Goal: Task Accomplishment & Management: Complete application form

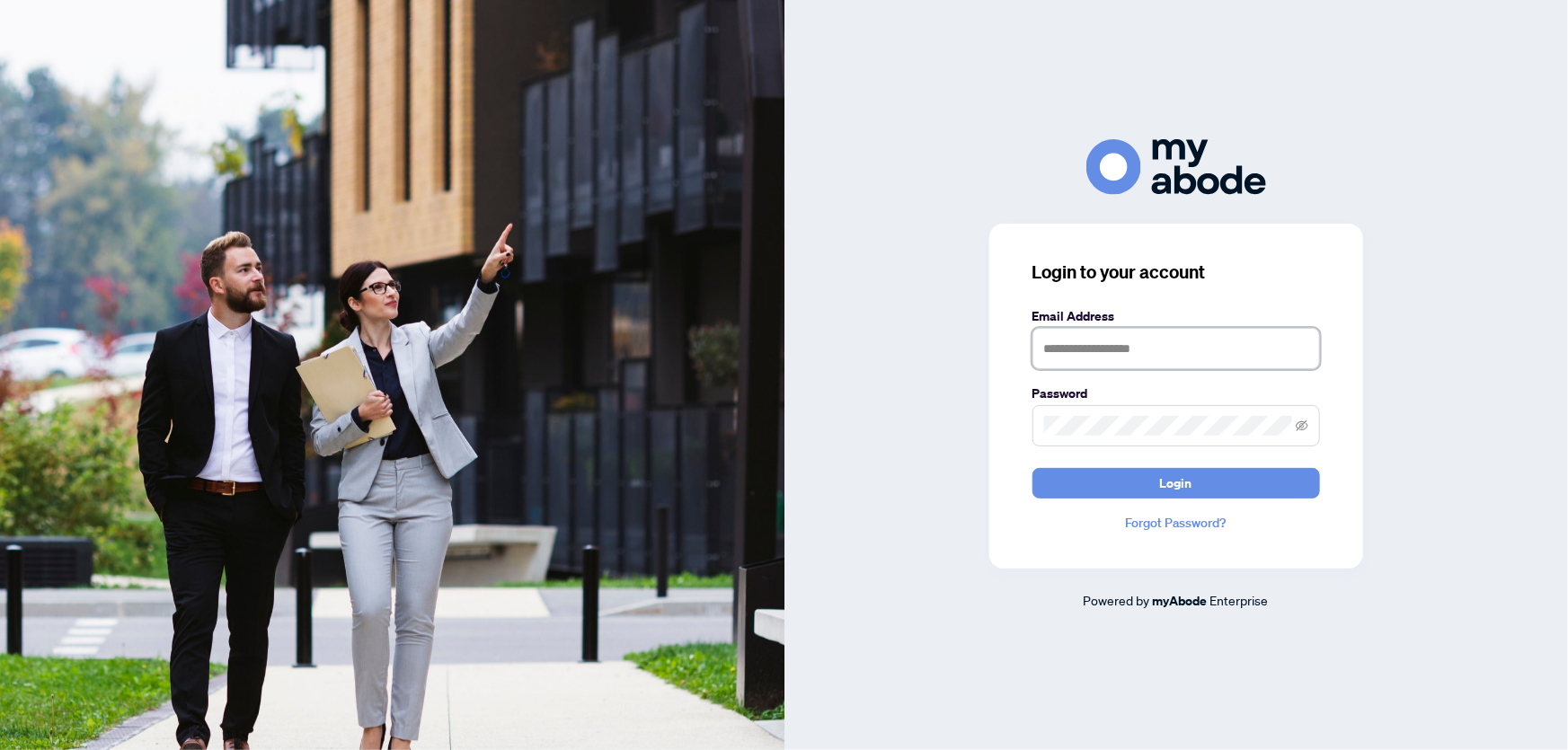
click at [1231, 351] on input "text" at bounding box center [1176, 348] width 287 height 41
type input "**********"
click at [1115, 414] on span at bounding box center [1176, 425] width 287 height 41
click at [1175, 481] on span "Login" at bounding box center [1177, 484] width 33 height 29
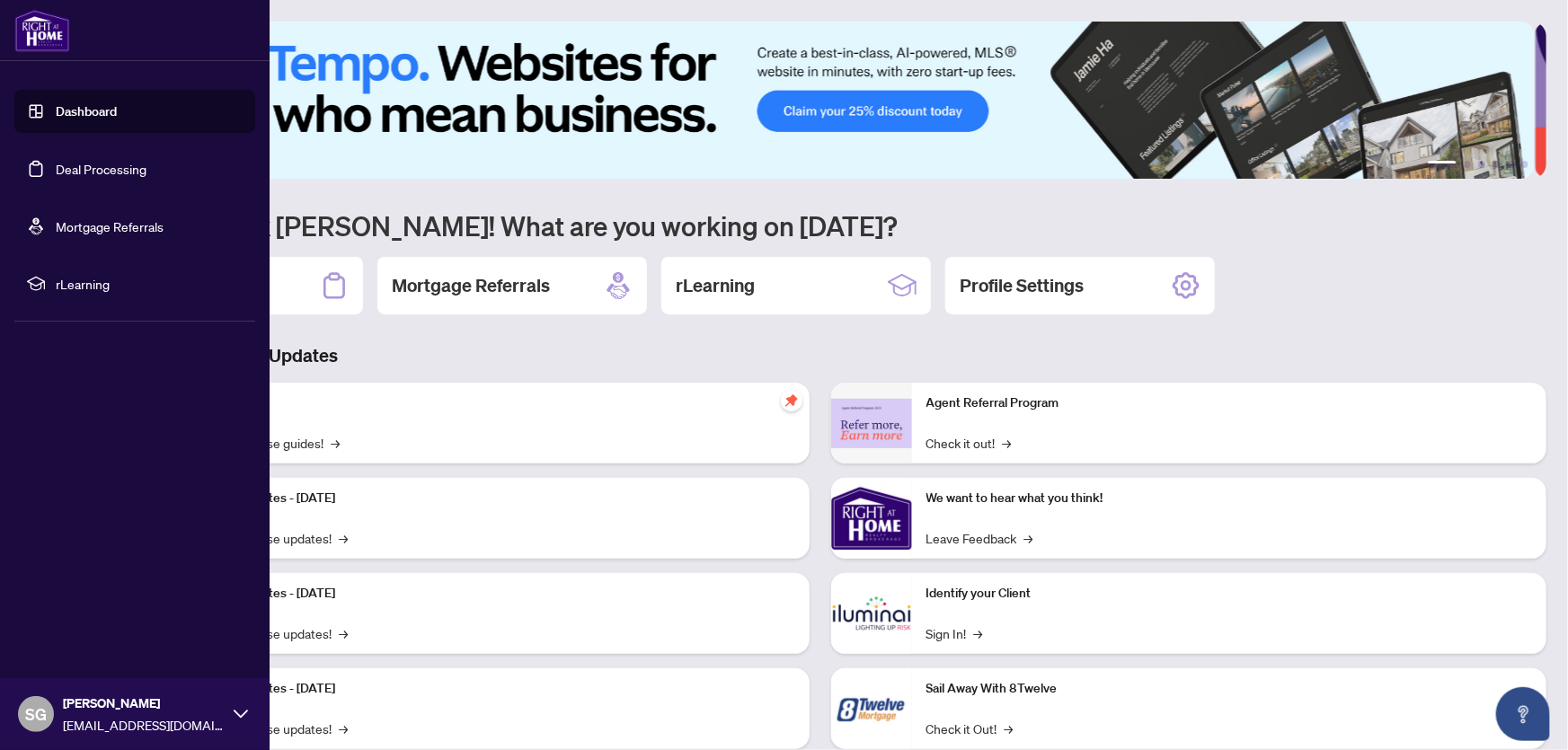
click at [73, 113] on link "Dashboard" at bounding box center [86, 111] width 61 height 16
click at [76, 166] on link "Deal Processing" at bounding box center [101, 169] width 91 height 16
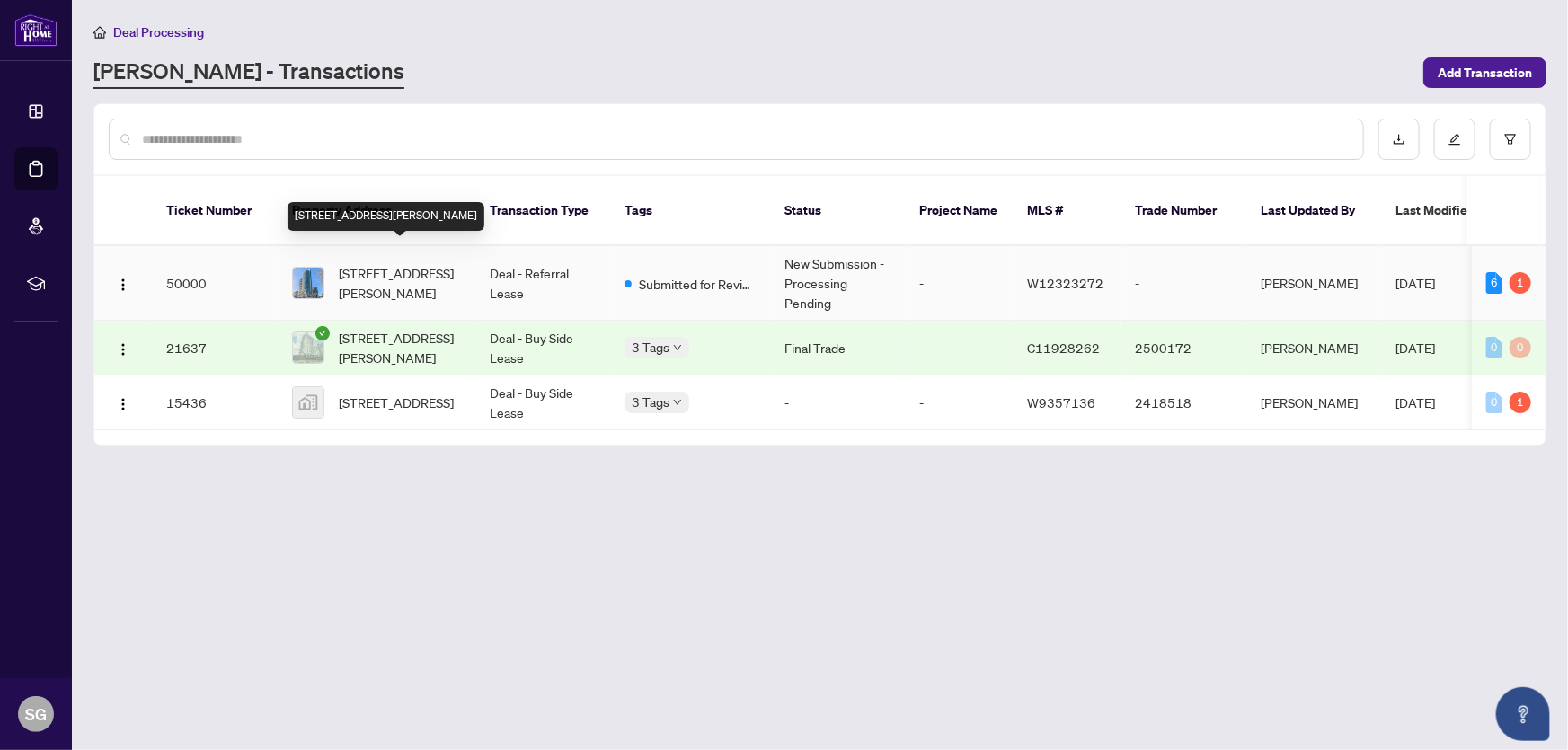
click at [379, 263] on span "[STREET_ADDRESS][PERSON_NAME]" at bounding box center [399, 282] width 122 height 40
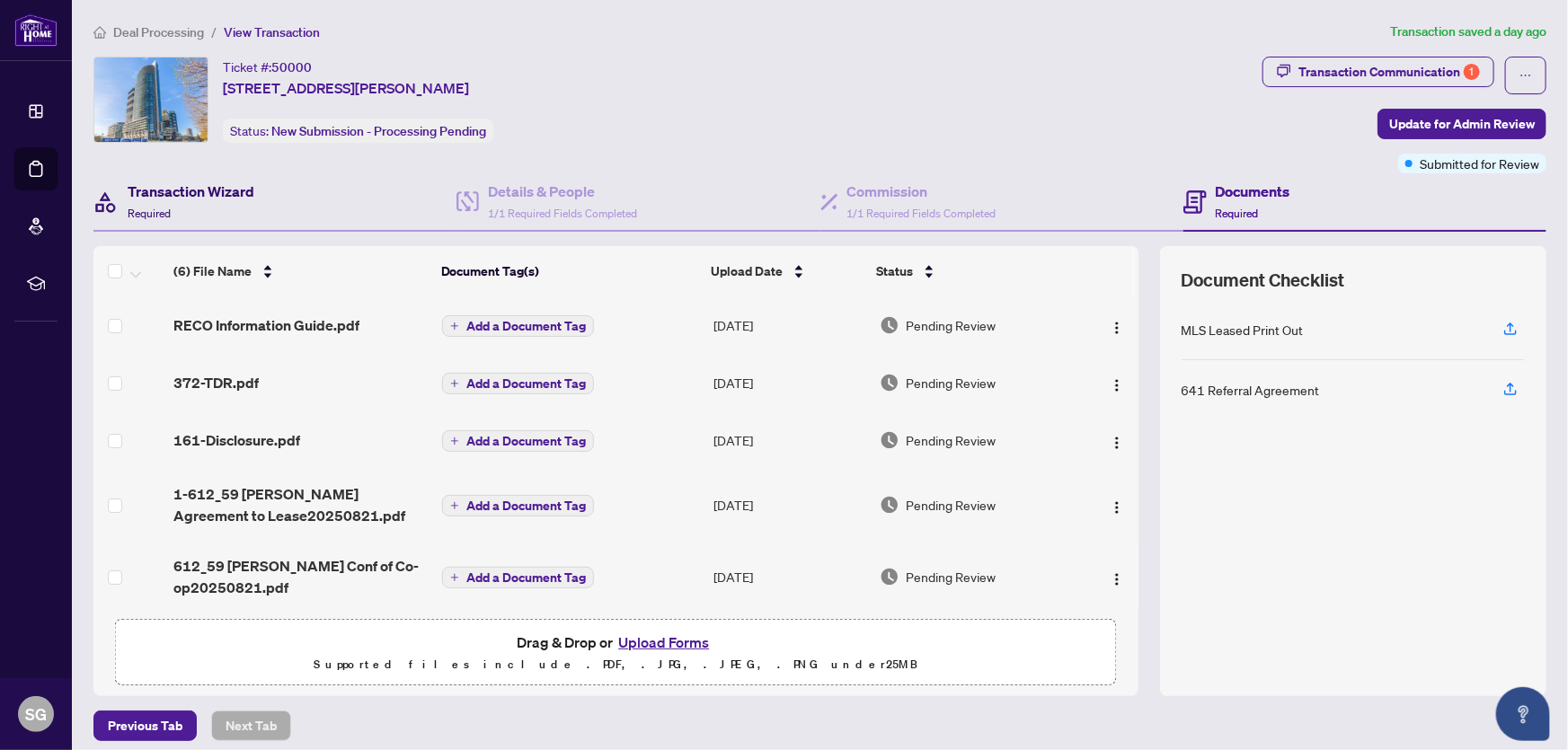
click at [182, 188] on h4 "Transaction Wizard" at bounding box center [190, 191] width 126 height 21
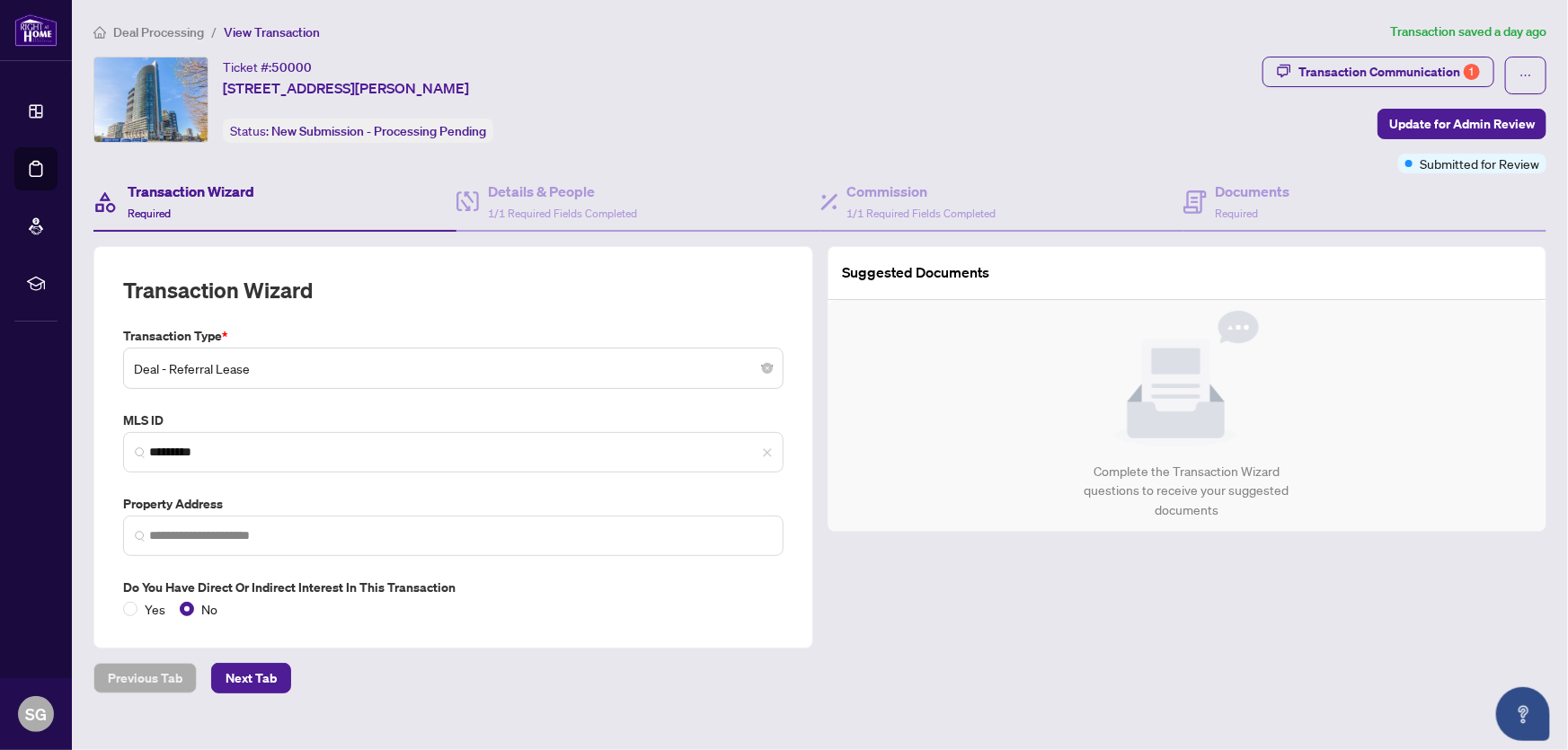
type input "**********"
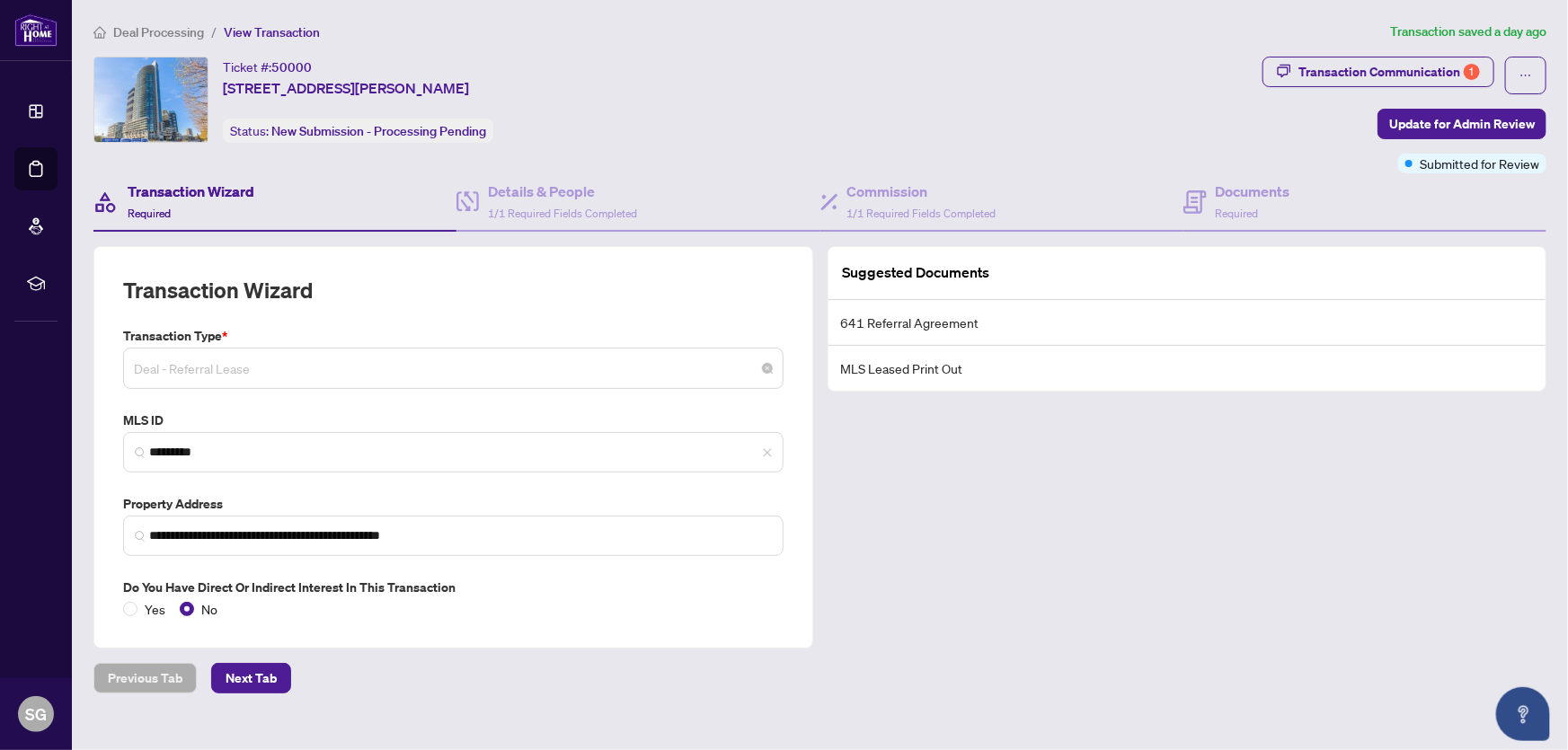
scroll to position [87, 0]
click at [262, 356] on span "Deal - Referral Lease" at bounding box center [453, 368] width 639 height 34
click at [464, 307] on div "Transaction Wizard" at bounding box center [453, 301] width 660 height 50
click at [188, 363] on span "Deal - Referral Lease" at bounding box center [453, 368] width 639 height 34
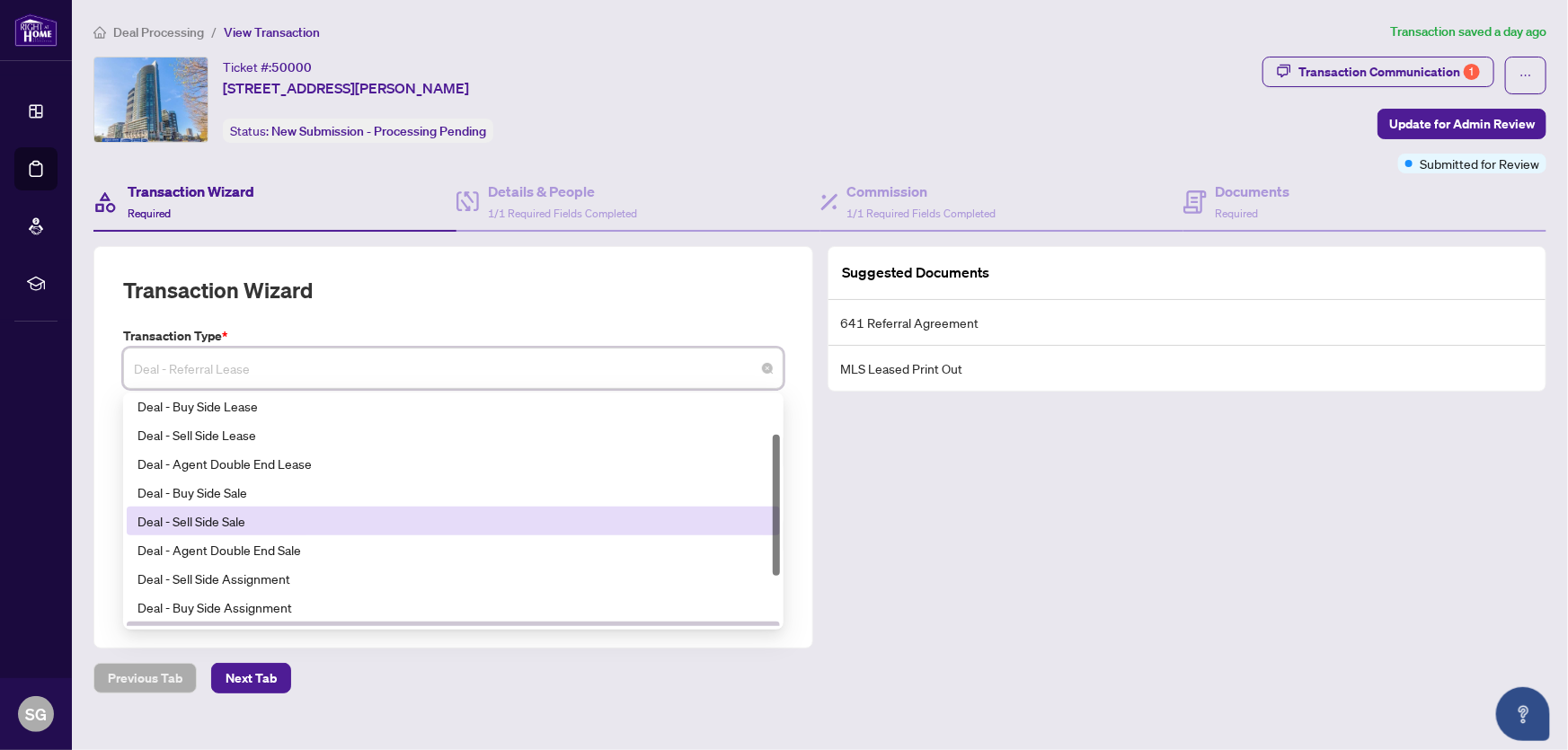
scroll to position [0, 0]
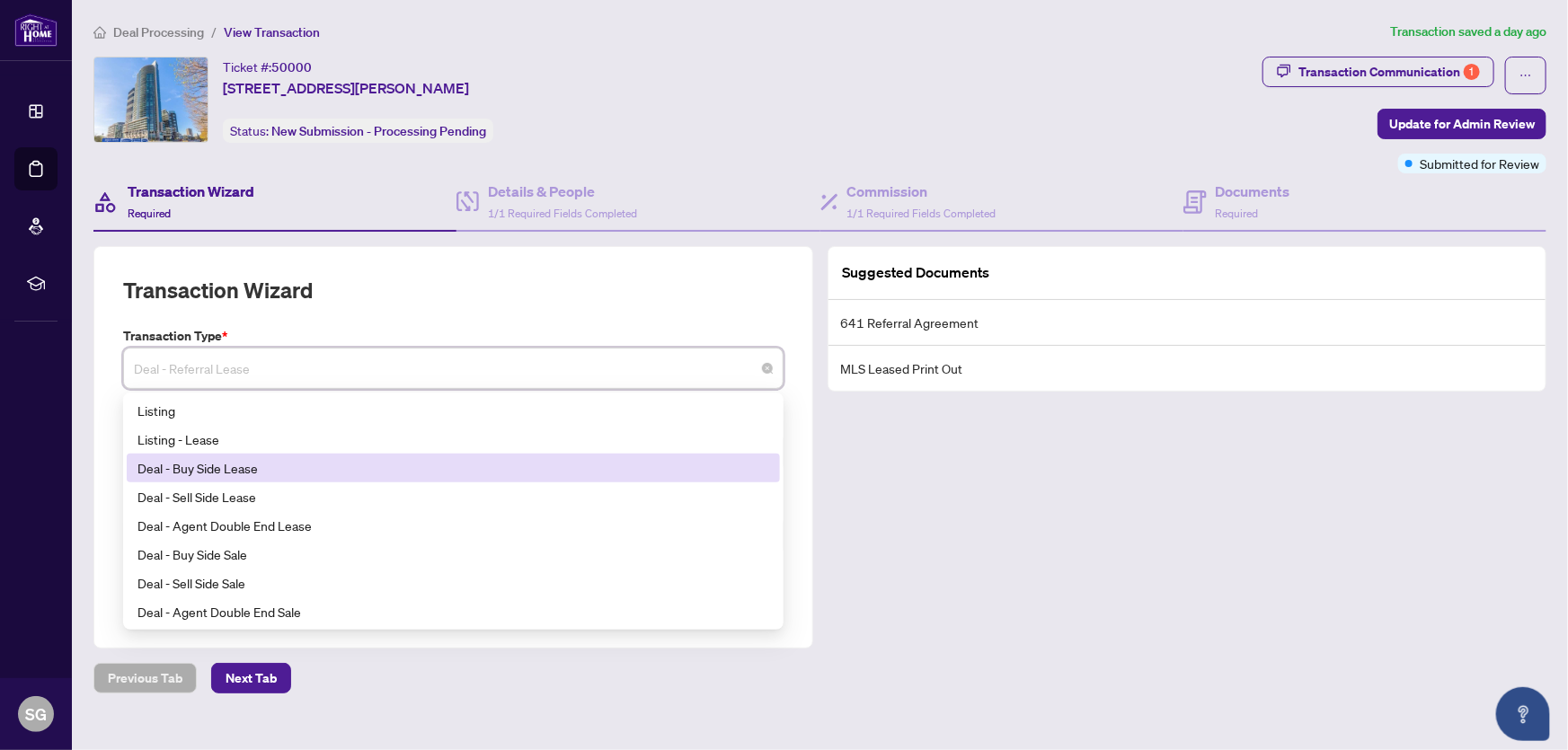
click at [173, 460] on div "Deal - Buy Side Lease" at bounding box center [453, 468] width 631 height 20
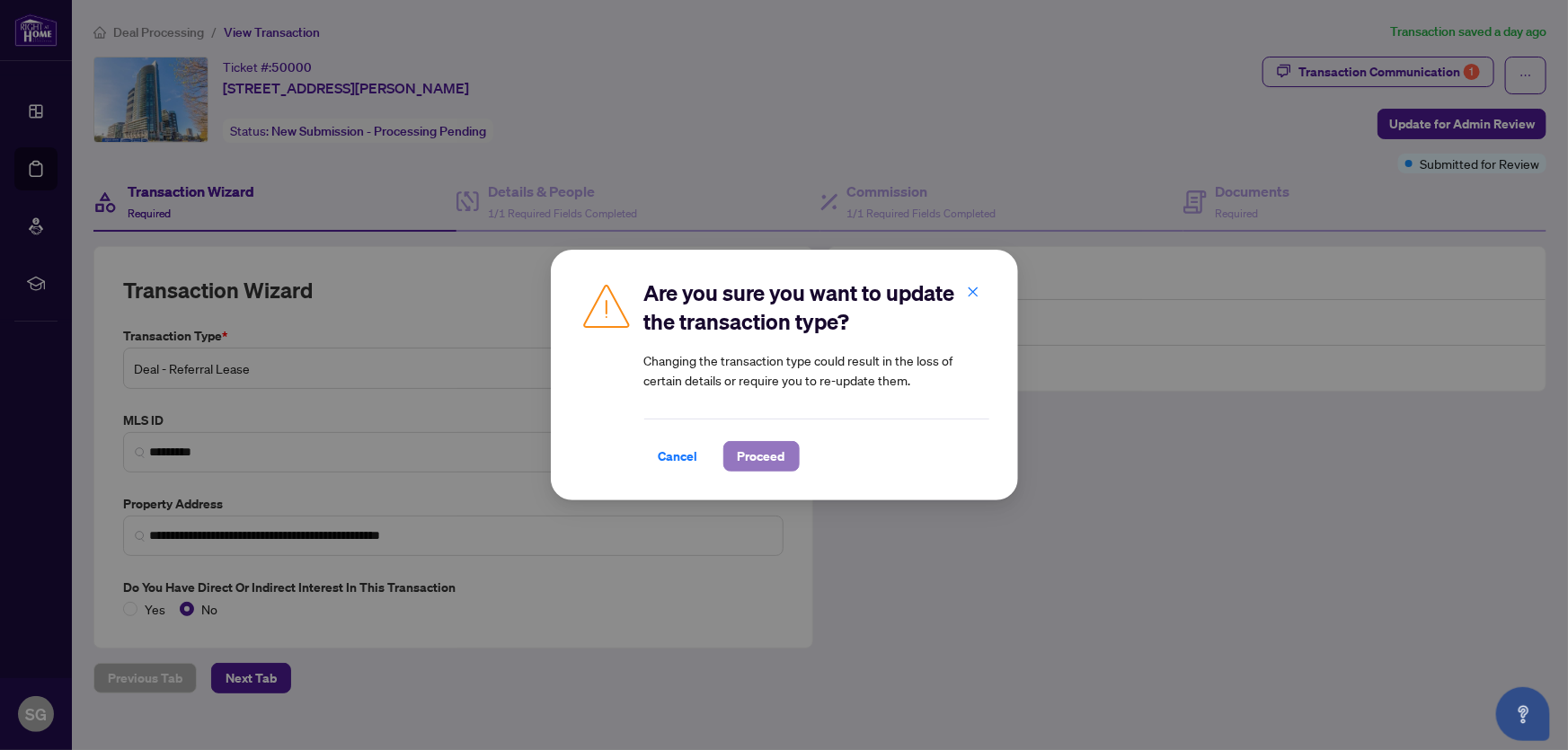
click at [757, 453] on span "Proceed" at bounding box center [760, 457] width 47 height 29
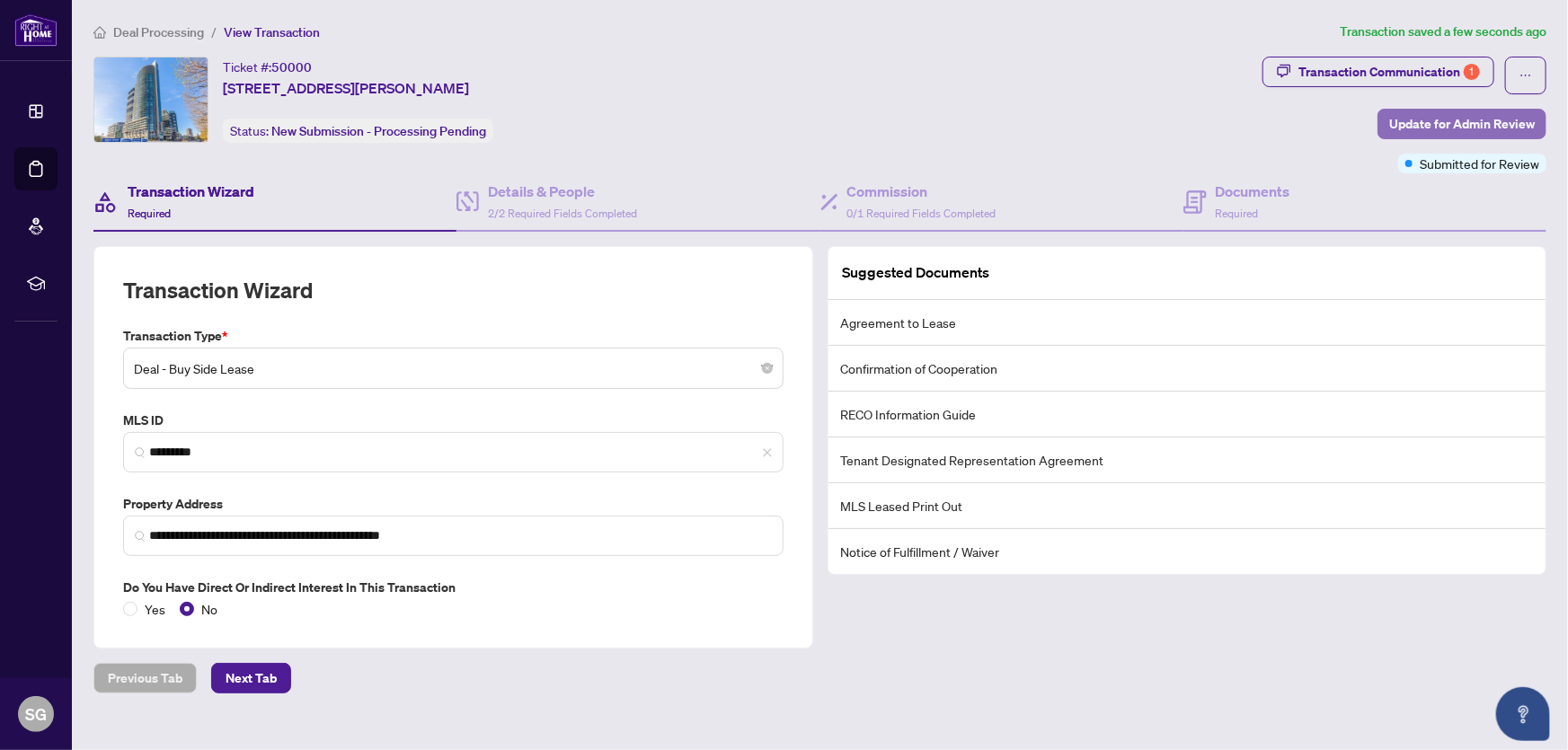
click at [1465, 116] on span "Update for Admin Review" at bounding box center [1461, 124] width 146 height 29
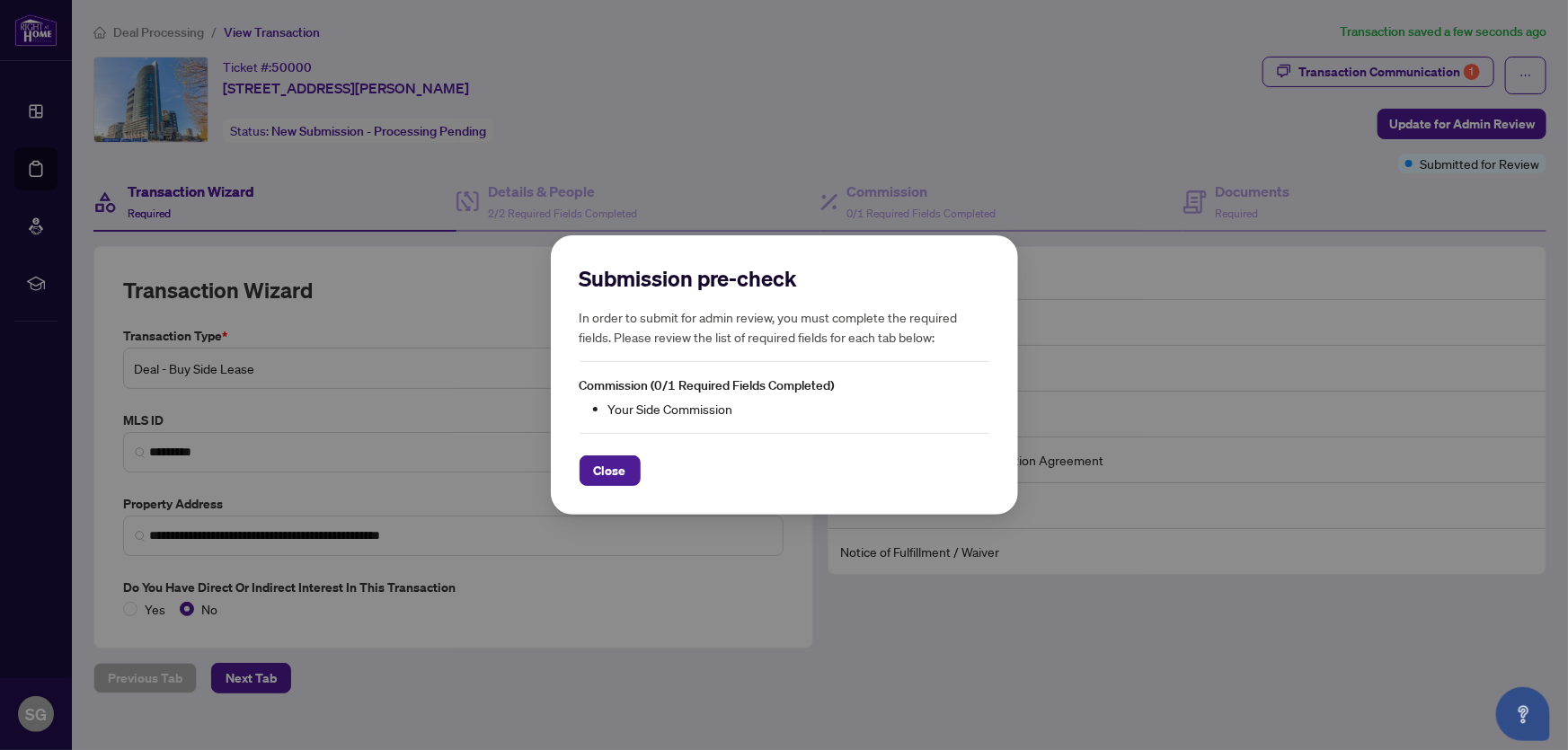
click at [613, 468] on span "Close" at bounding box center [610, 471] width 33 height 29
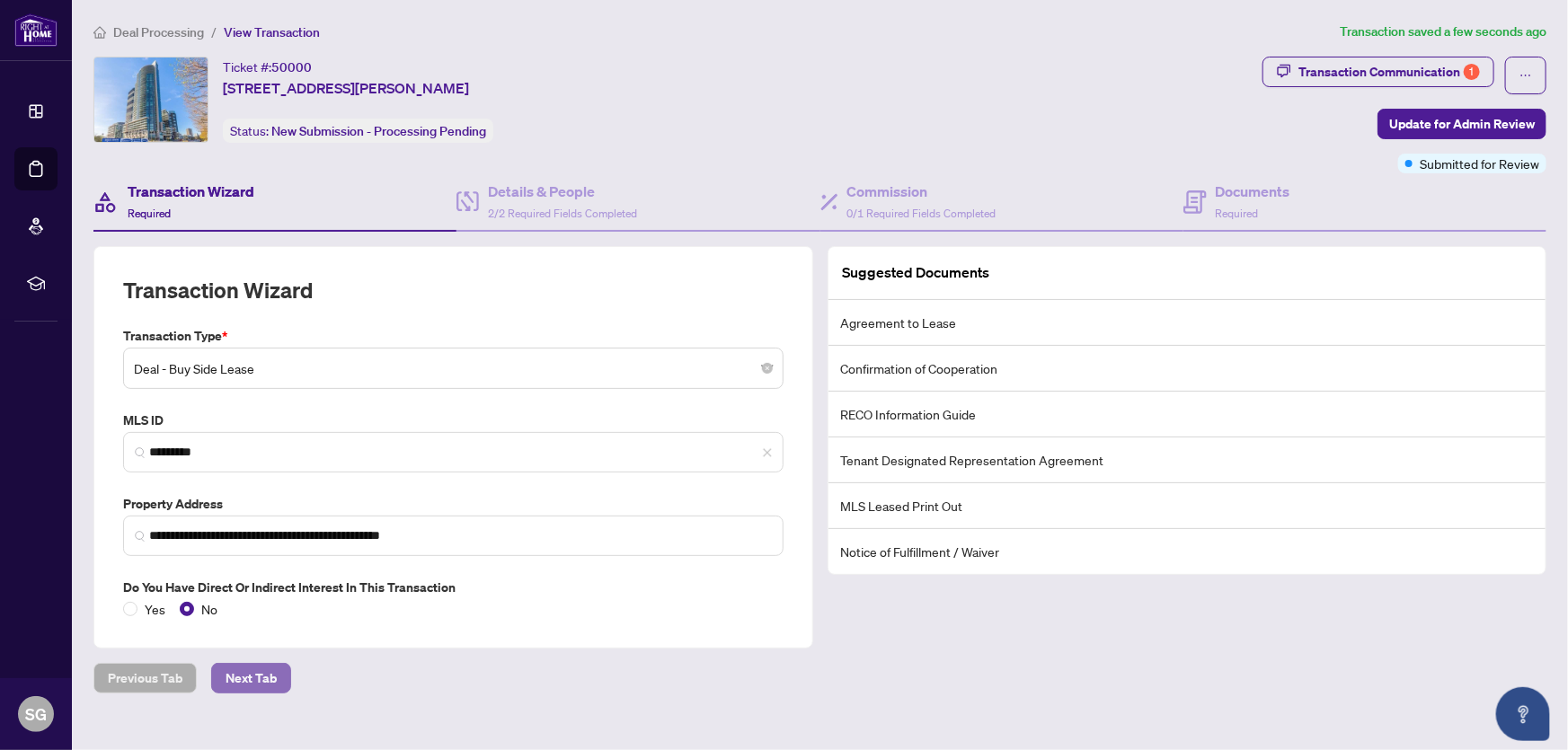
click at [239, 671] on span "Next Tab" at bounding box center [251, 679] width 51 height 29
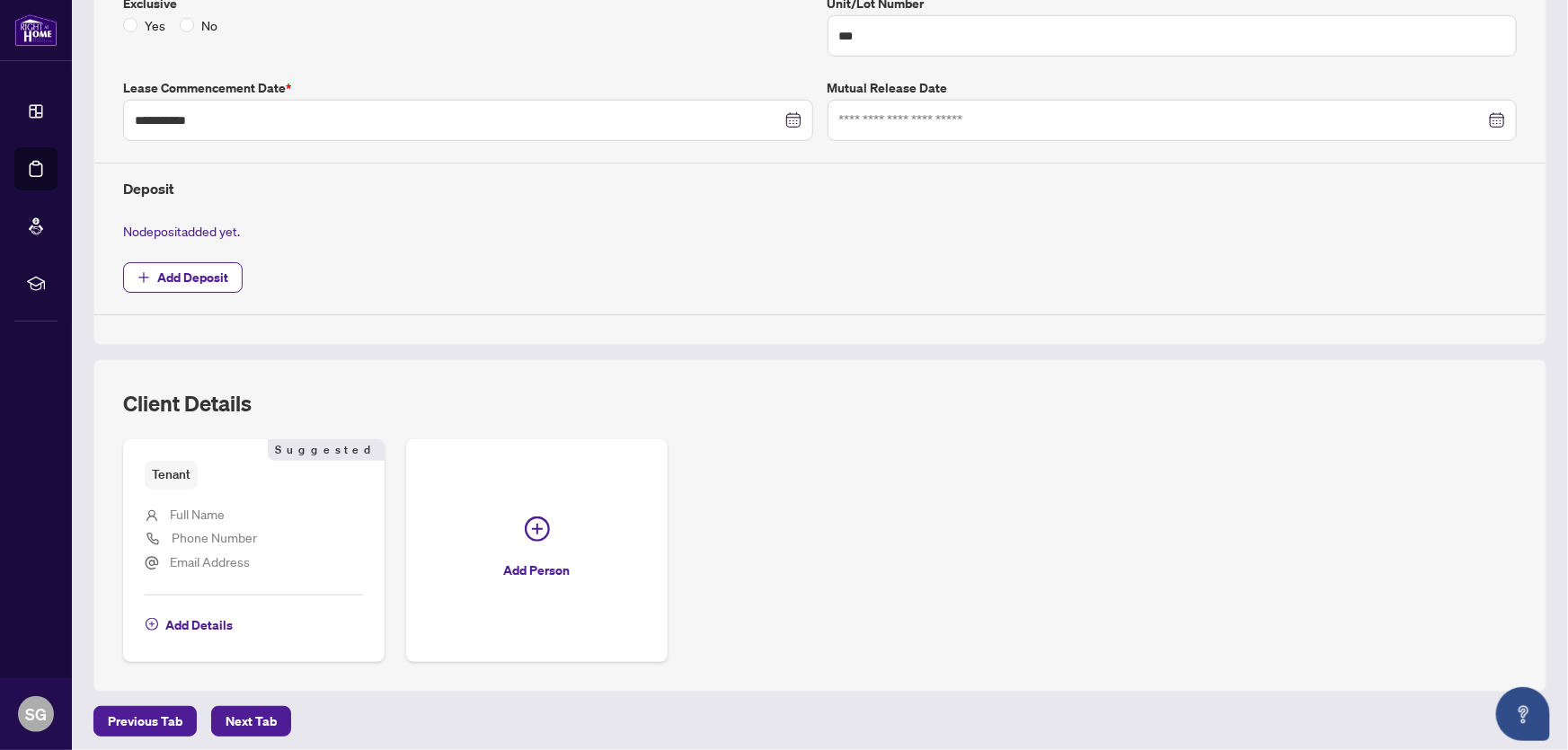
scroll to position [504, 0]
click at [255, 710] on span "Next Tab" at bounding box center [251, 719] width 51 height 29
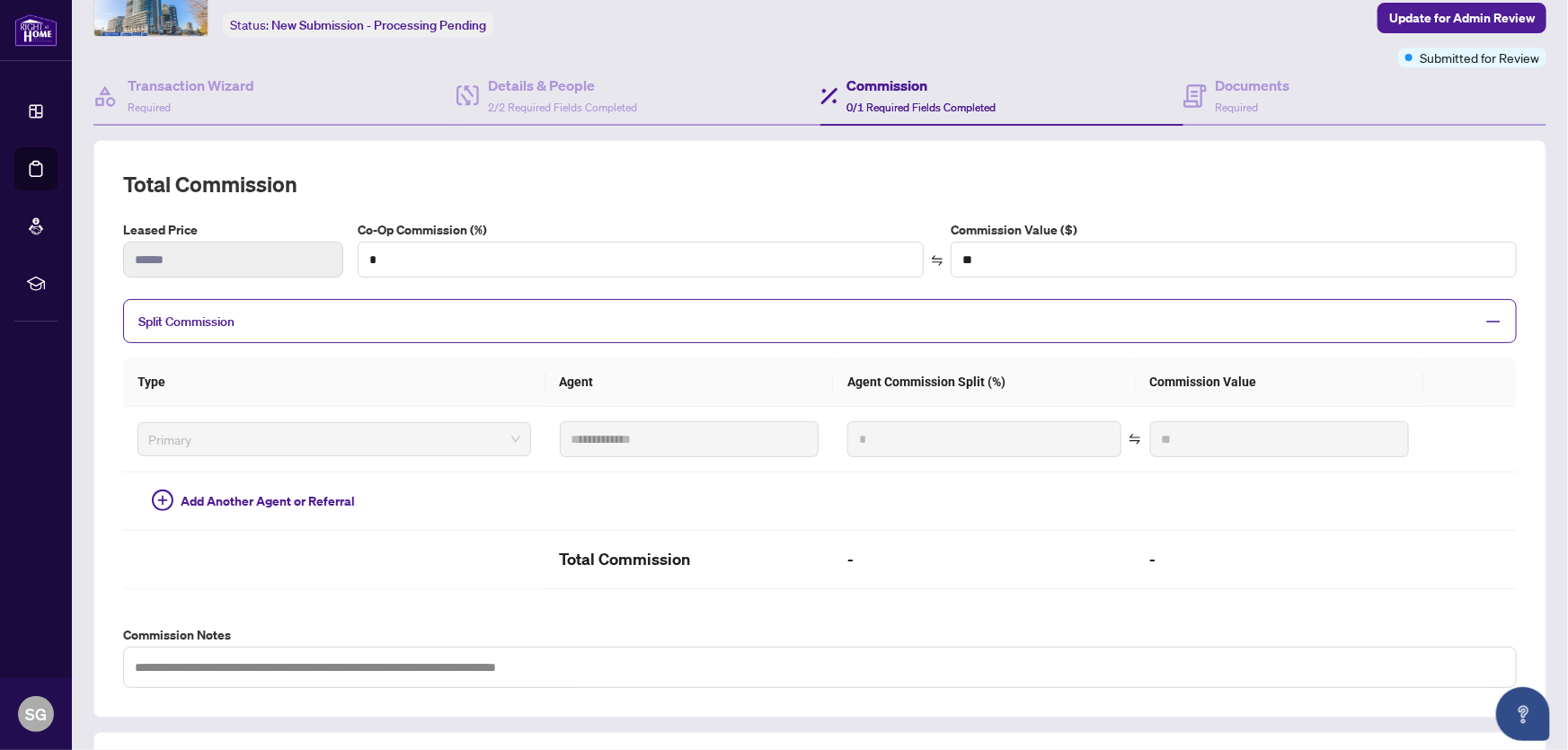
scroll to position [23, 0]
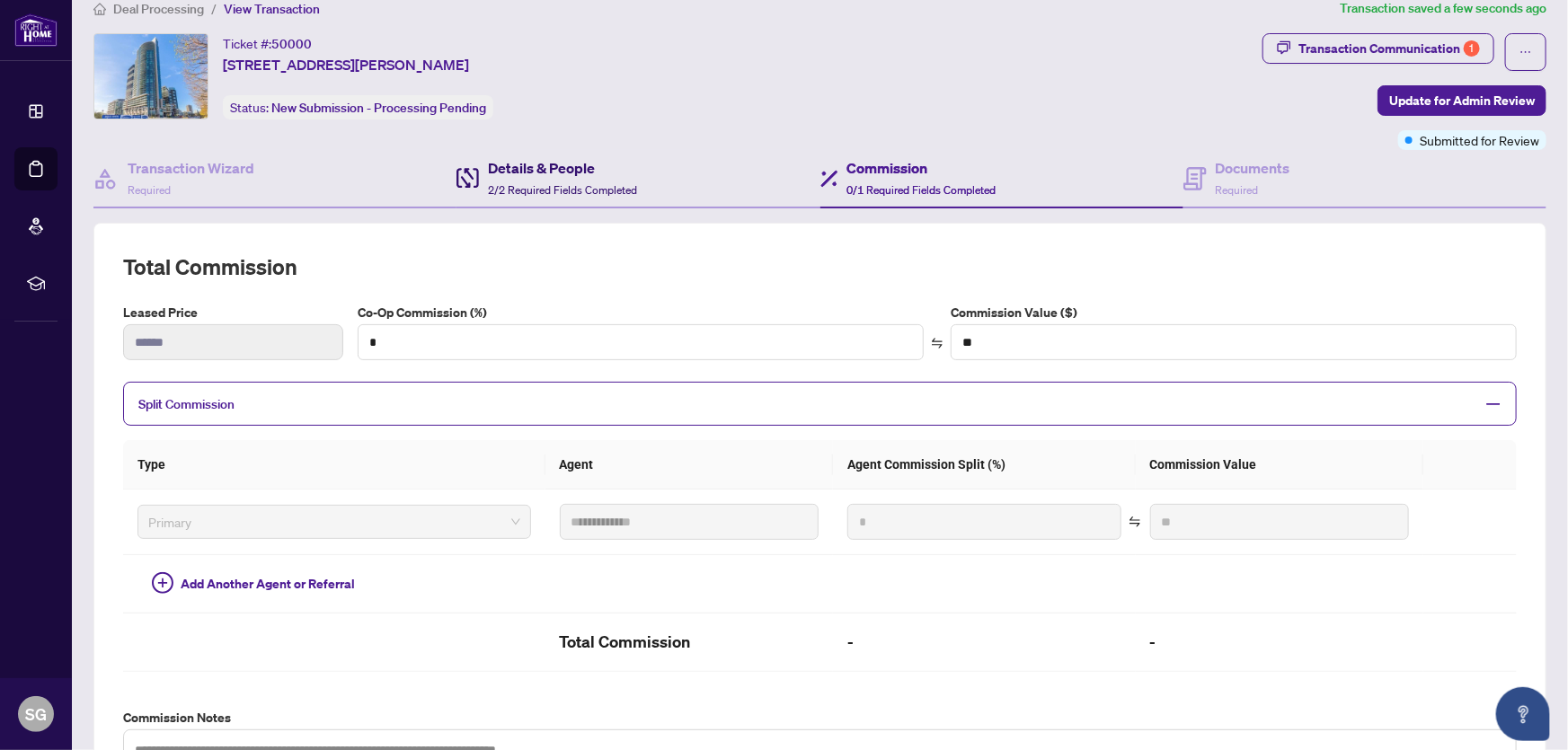
click at [529, 174] on h4 "Details & People" at bounding box center [562, 168] width 149 height 21
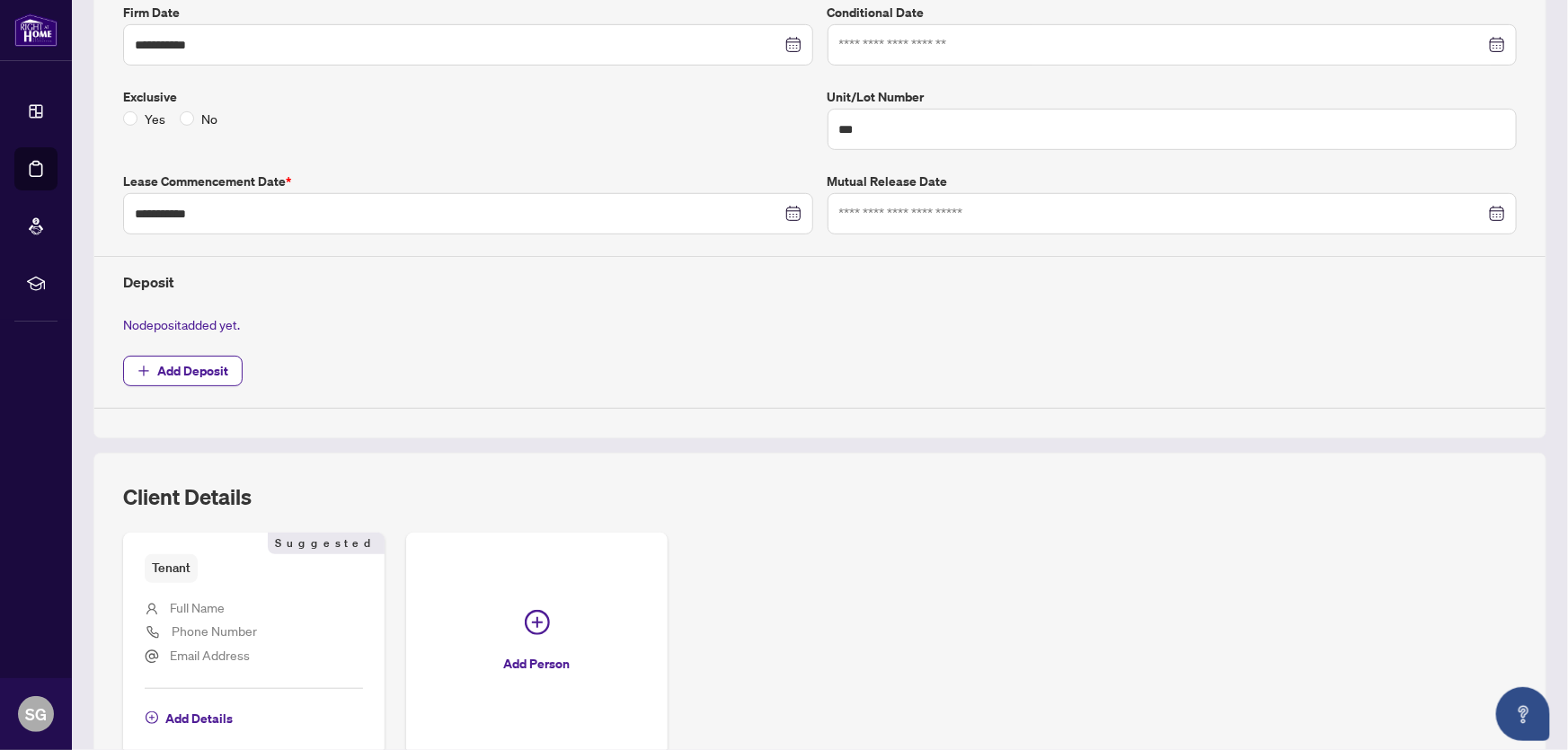
scroll to position [504, 0]
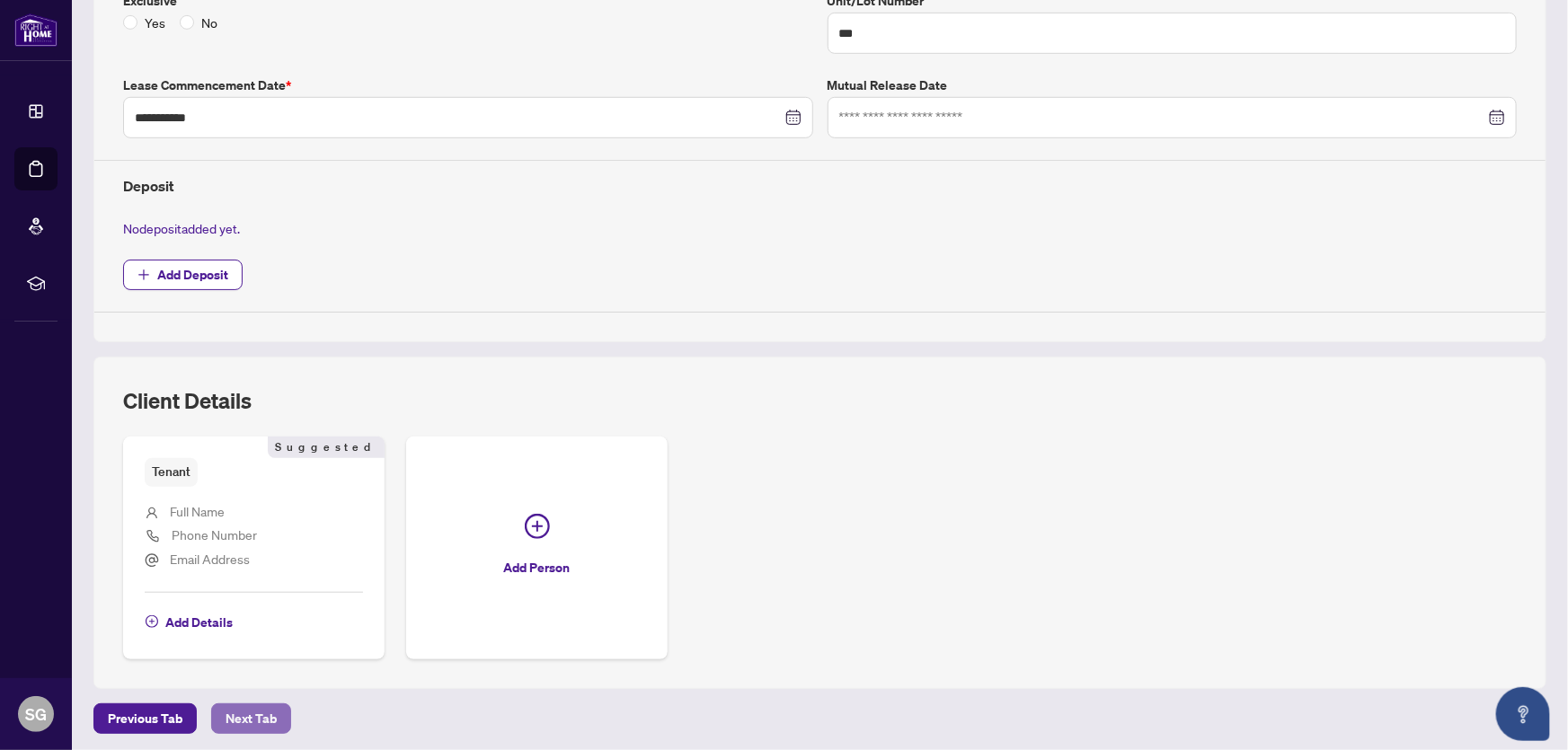
click at [234, 711] on span "Next Tab" at bounding box center [251, 719] width 51 height 29
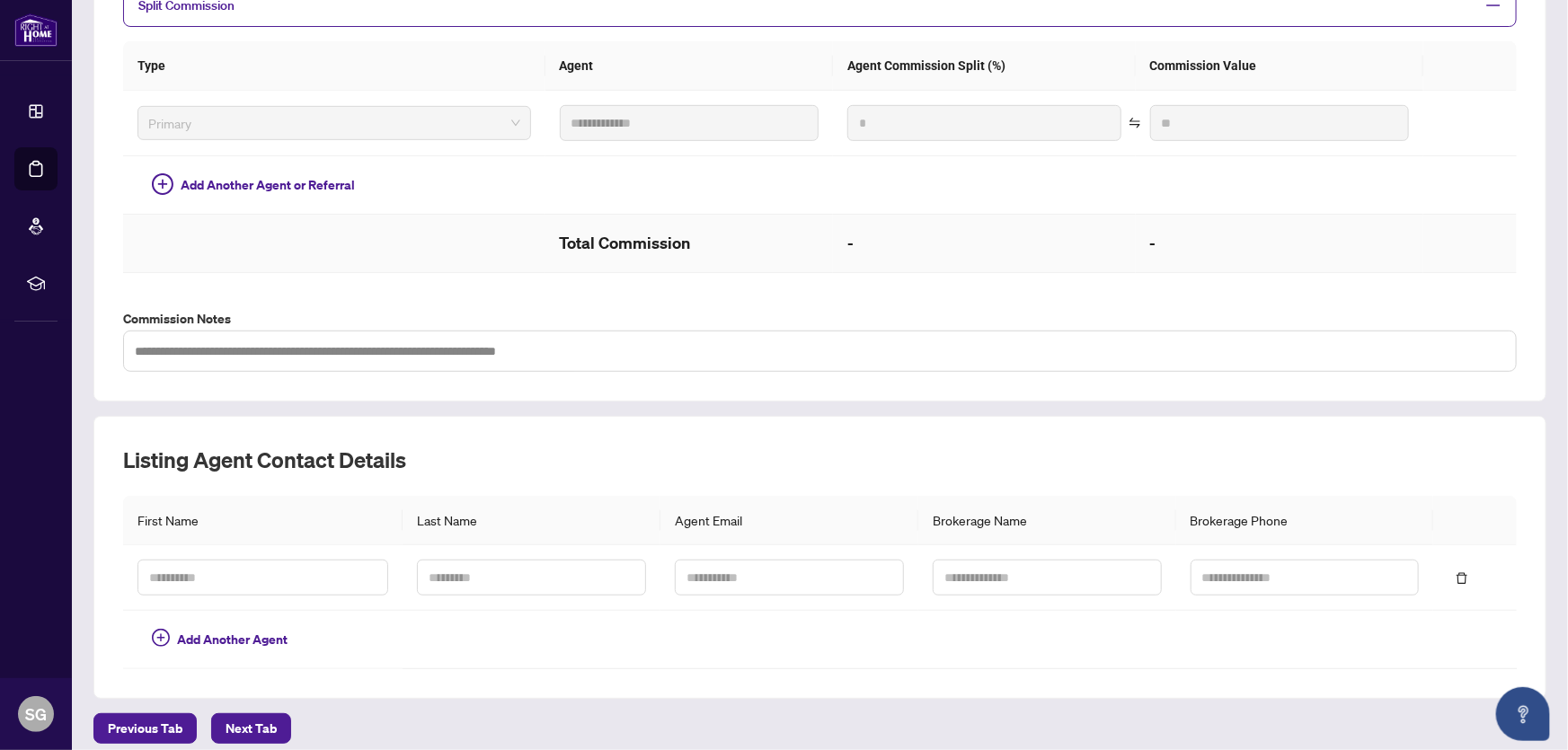
scroll to position [432, 0]
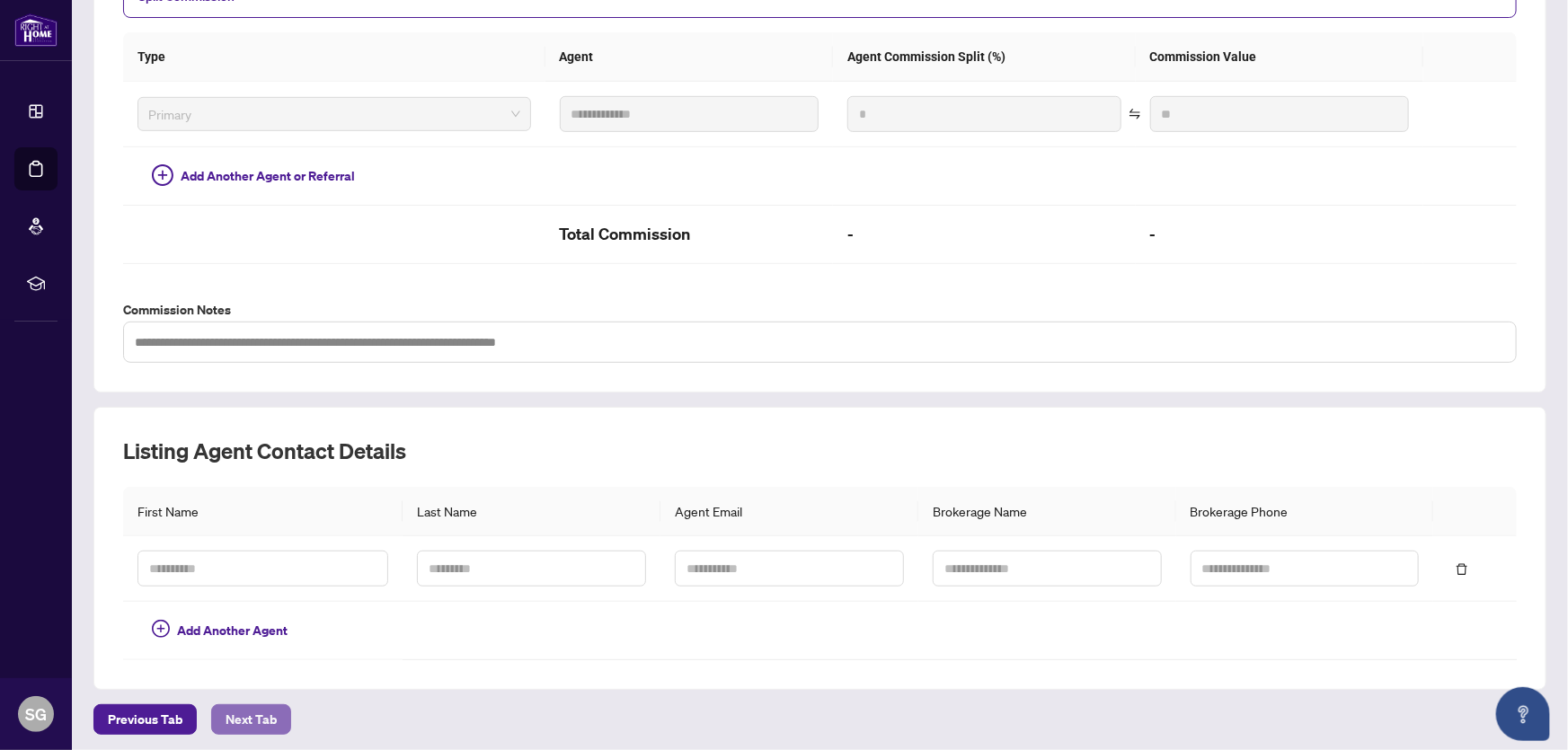
click at [251, 711] on span "Next Tab" at bounding box center [251, 720] width 51 height 29
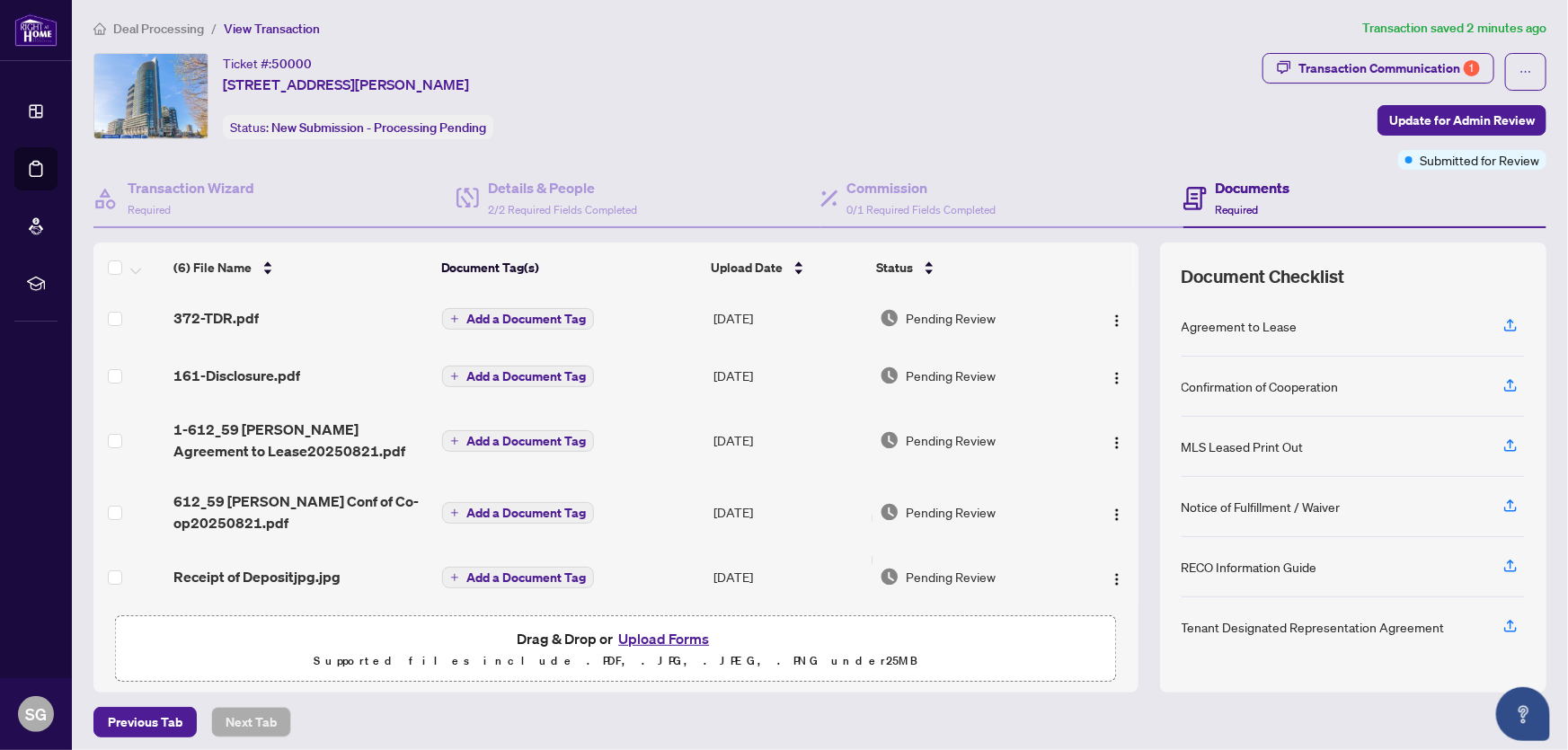
scroll to position [9, 0]
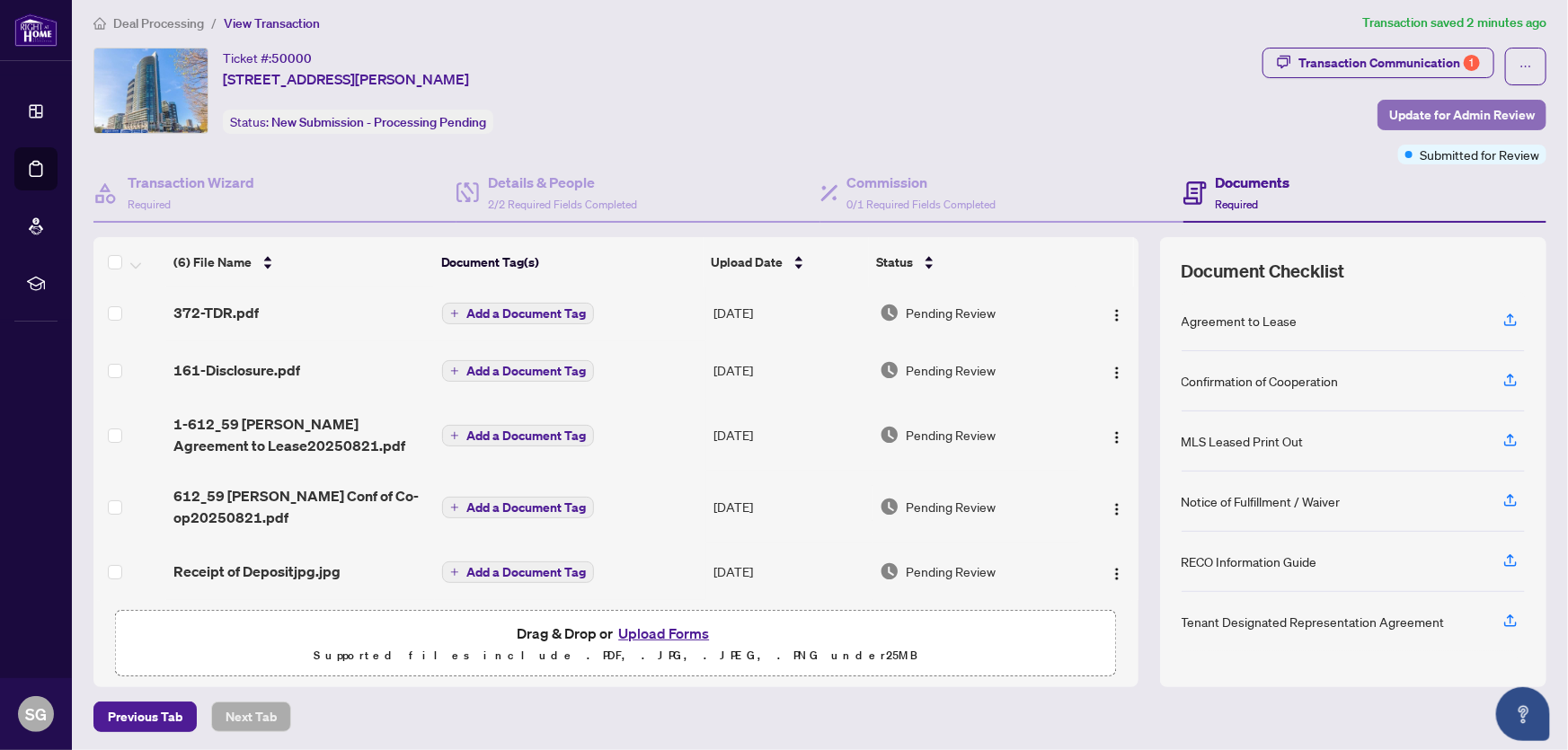
click at [1458, 111] on span "Update for Admin Review" at bounding box center [1461, 115] width 146 height 29
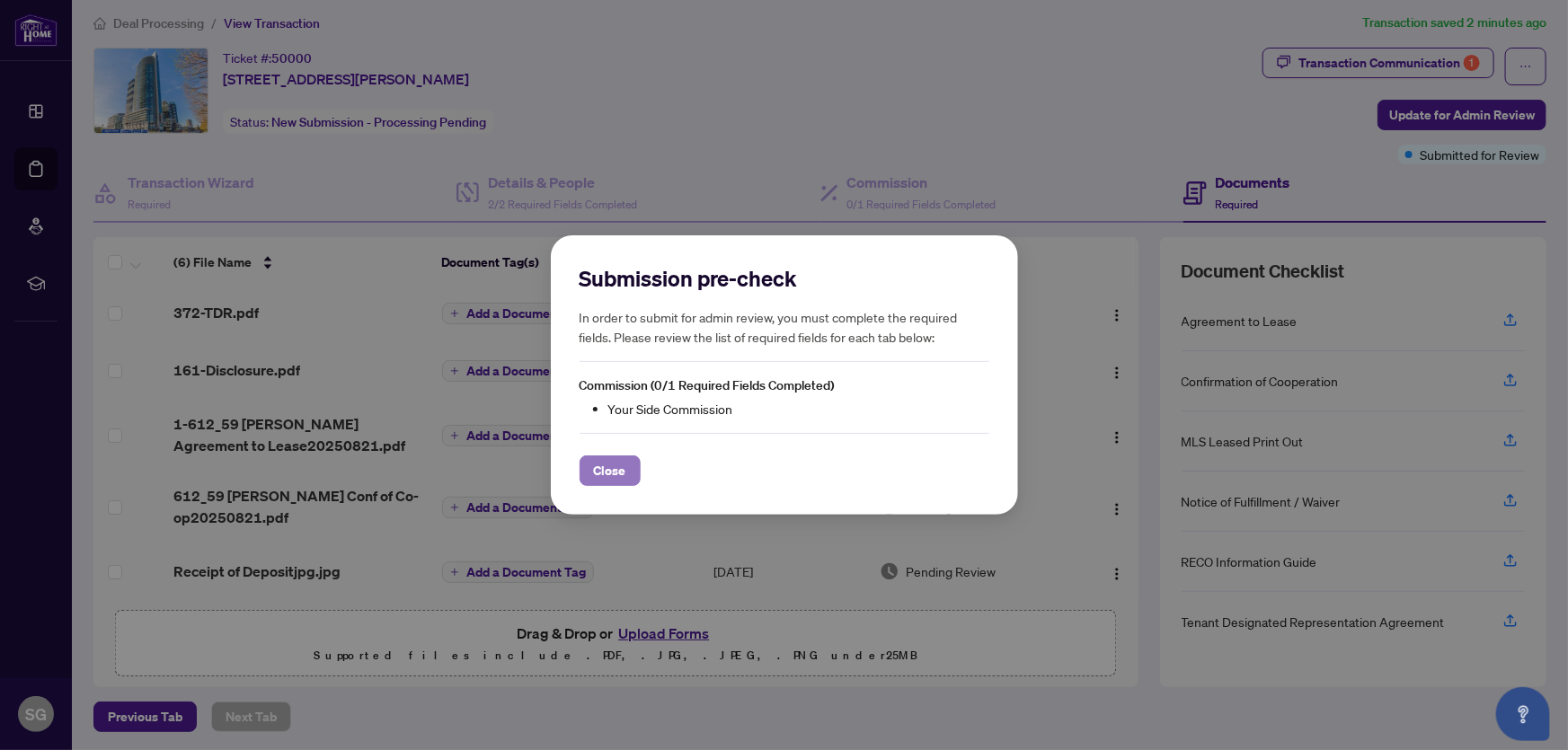
click at [619, 476] on span "Close" at bounding box center [610, 471] width 33 height 29
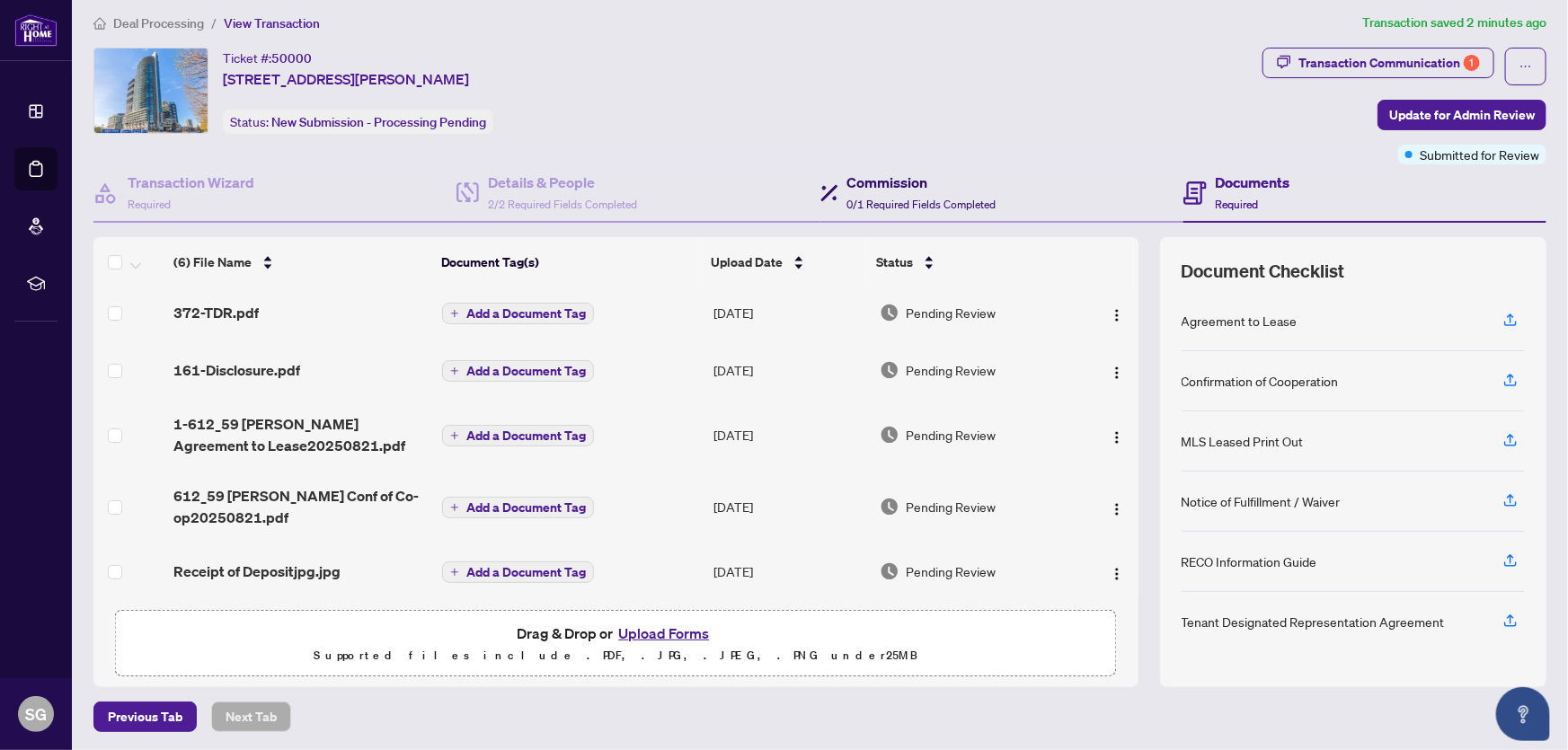
click at [885, 198] on span "0/1 Required Fields Completed" at bounding box center [921, 204] width 149 height 13
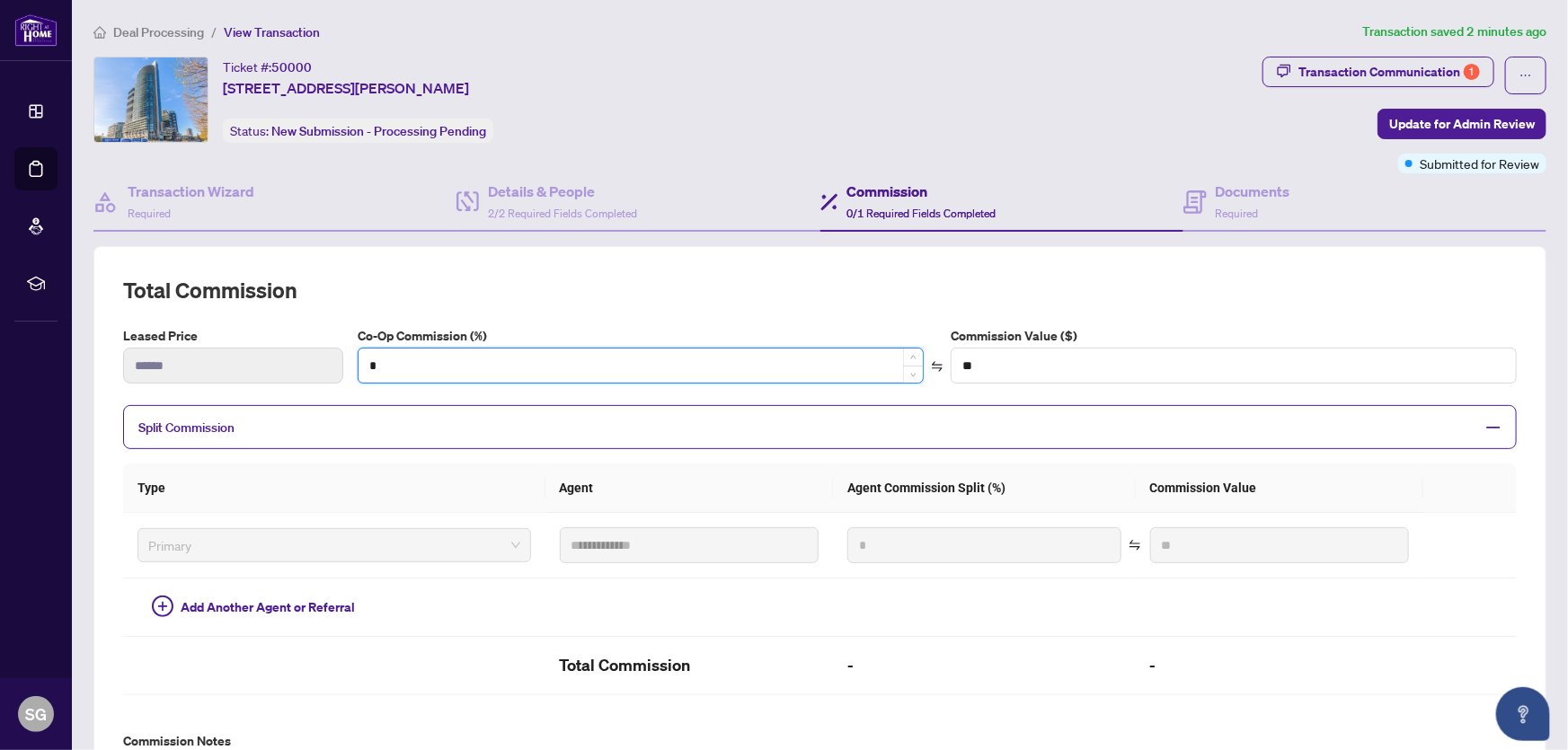
click at [418, 368] on input "*" at bounding box center [641, 365] width 565 height 34
type input "**"
type input "****"
type input "***"
type input "******"
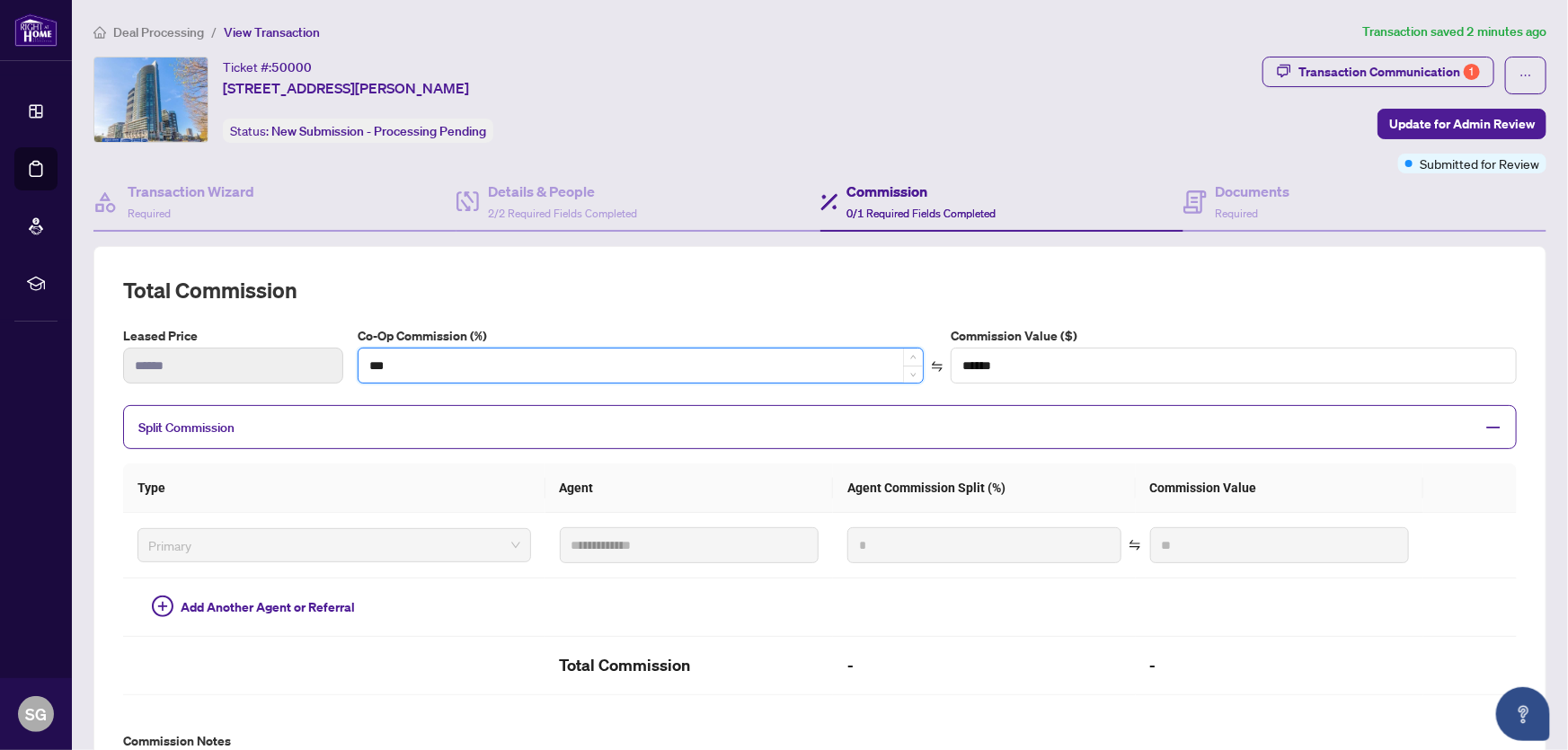
type input "**"
click at [394, 368] on input "**" at bounding box center [641, 365] width 565 height 34
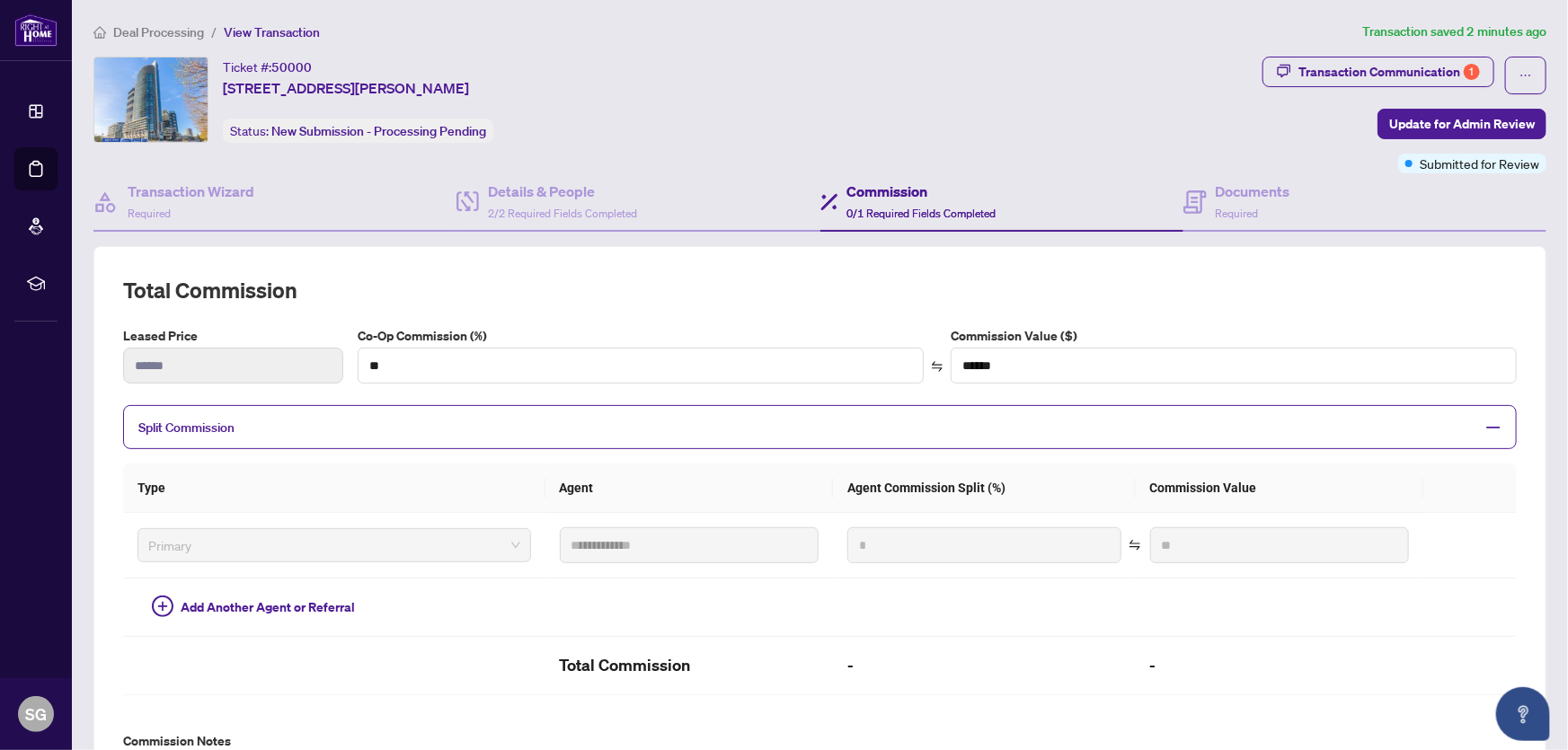
click at [611, 282] on h2 "Total Commission" at bounding box center [820, 290] width 1394 height 29
type input "***"
type input "******"
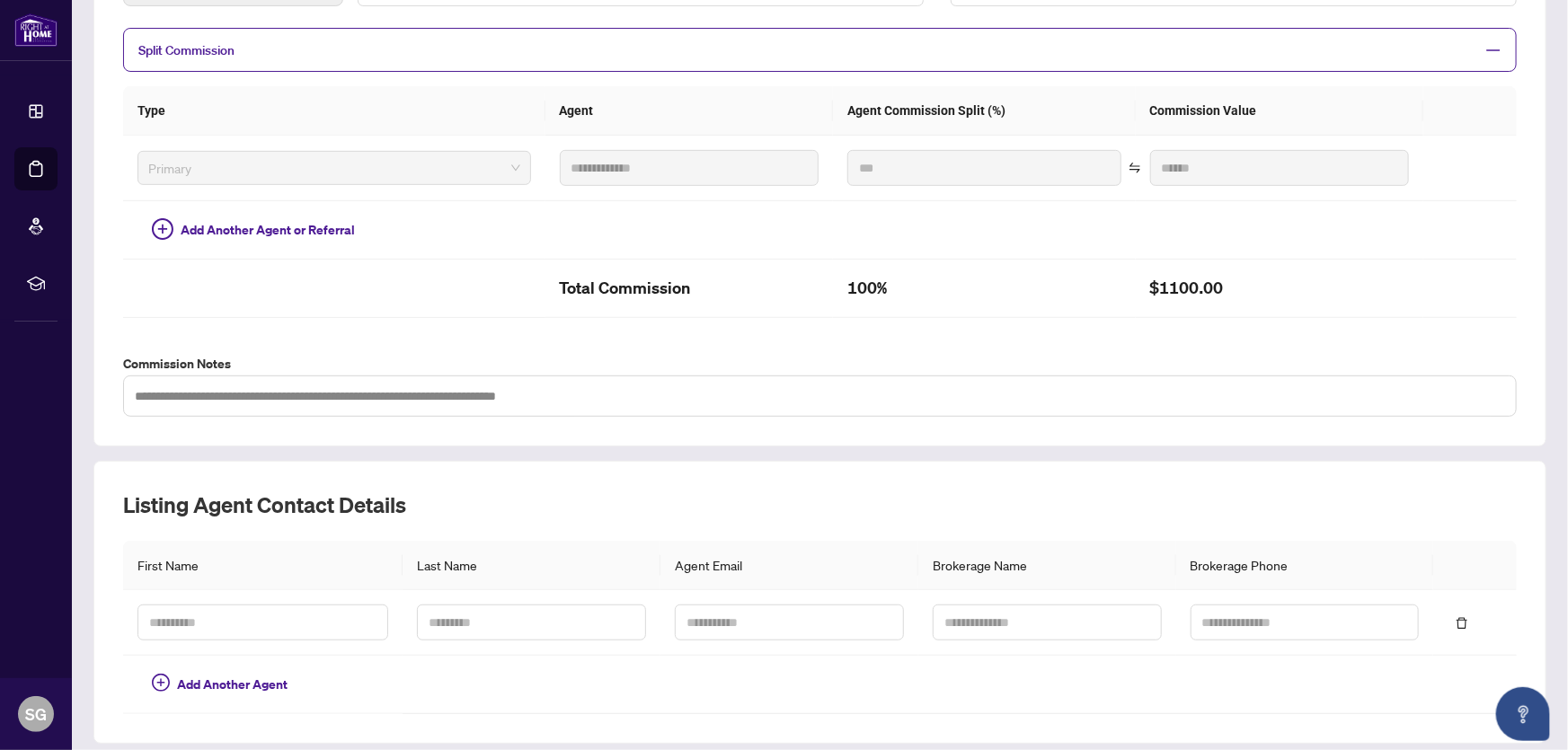
scroll to position [432, 0]
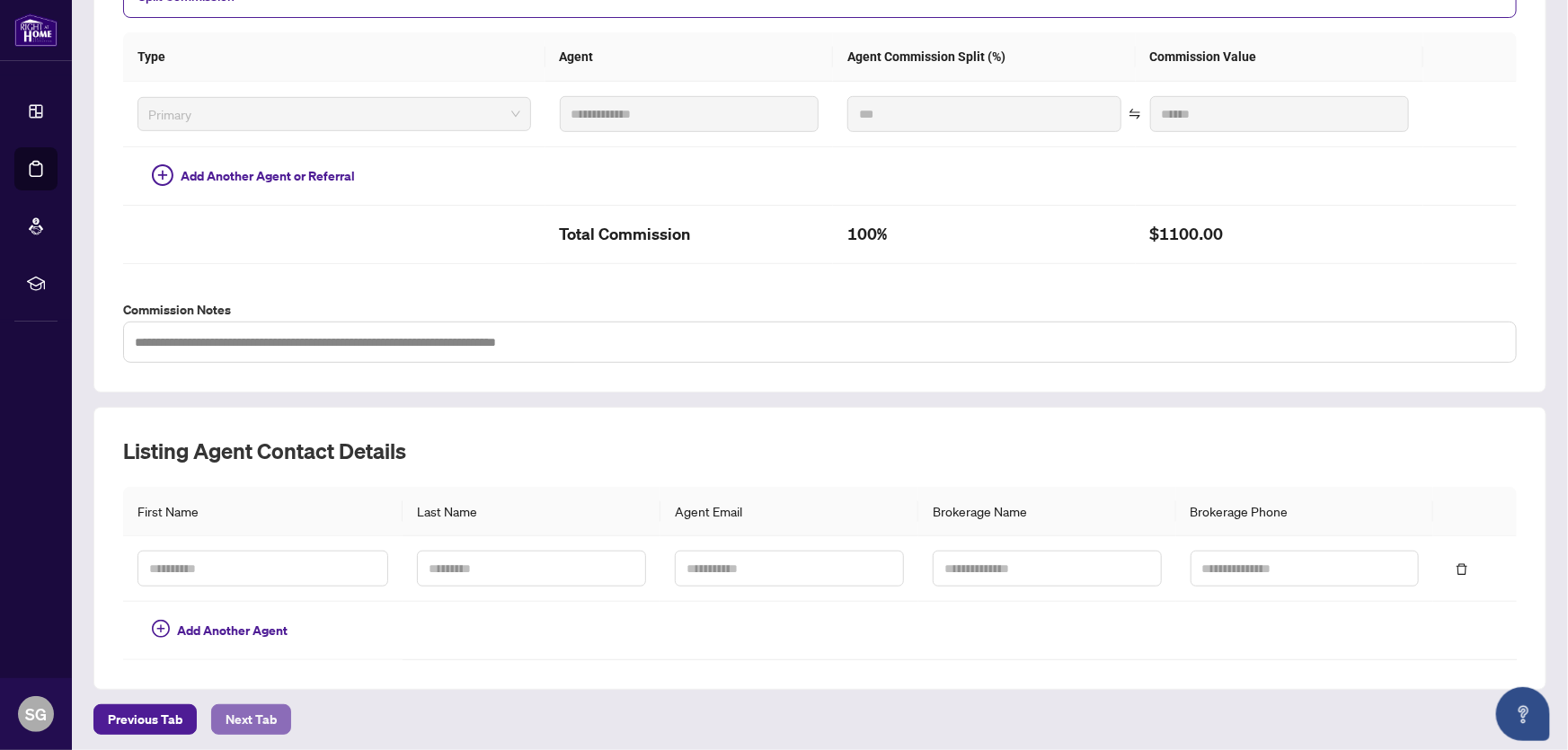
click at [252, 710] on span "Next Tab" at bounding box center [251, 720] width 51 height 29
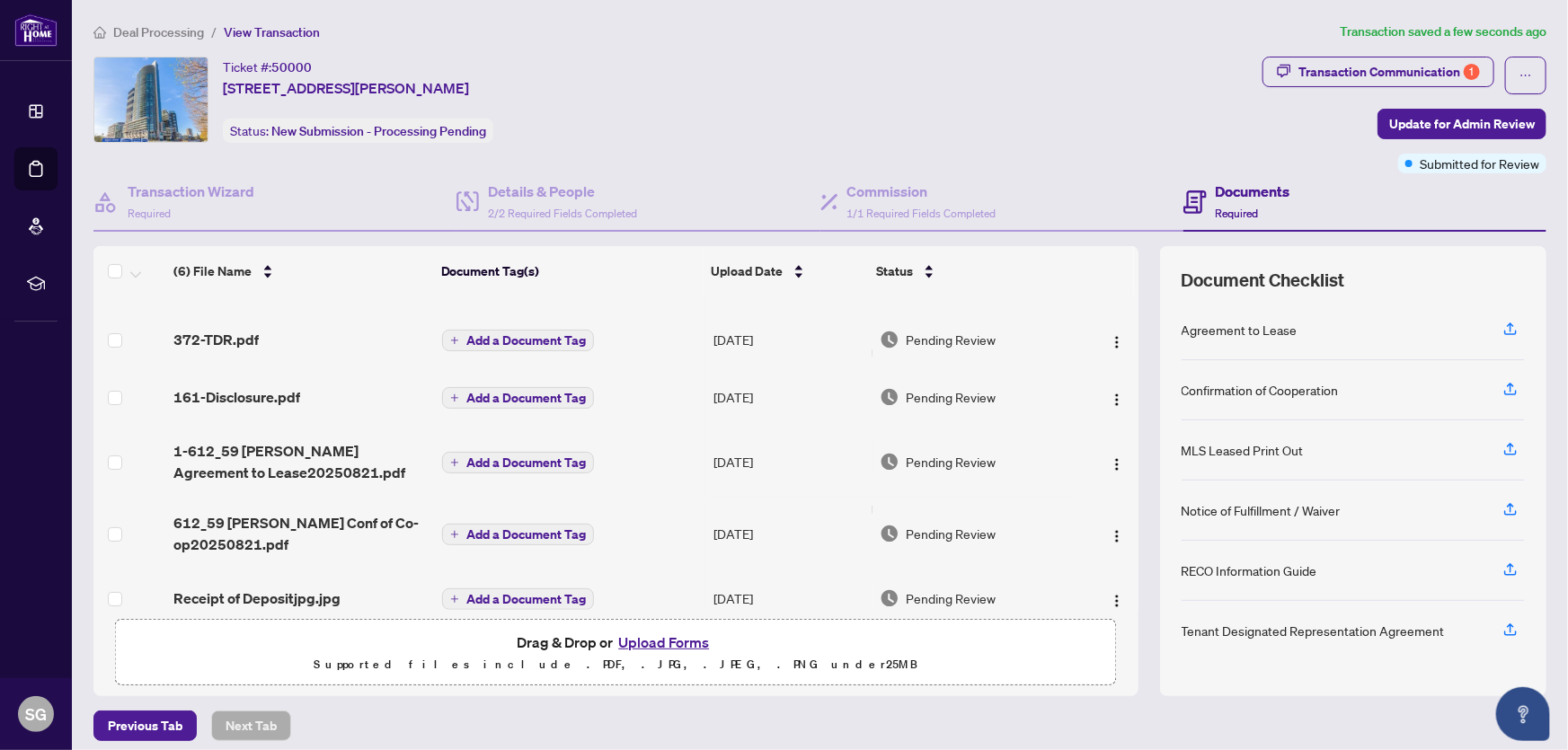
scroll to position [65, 0]
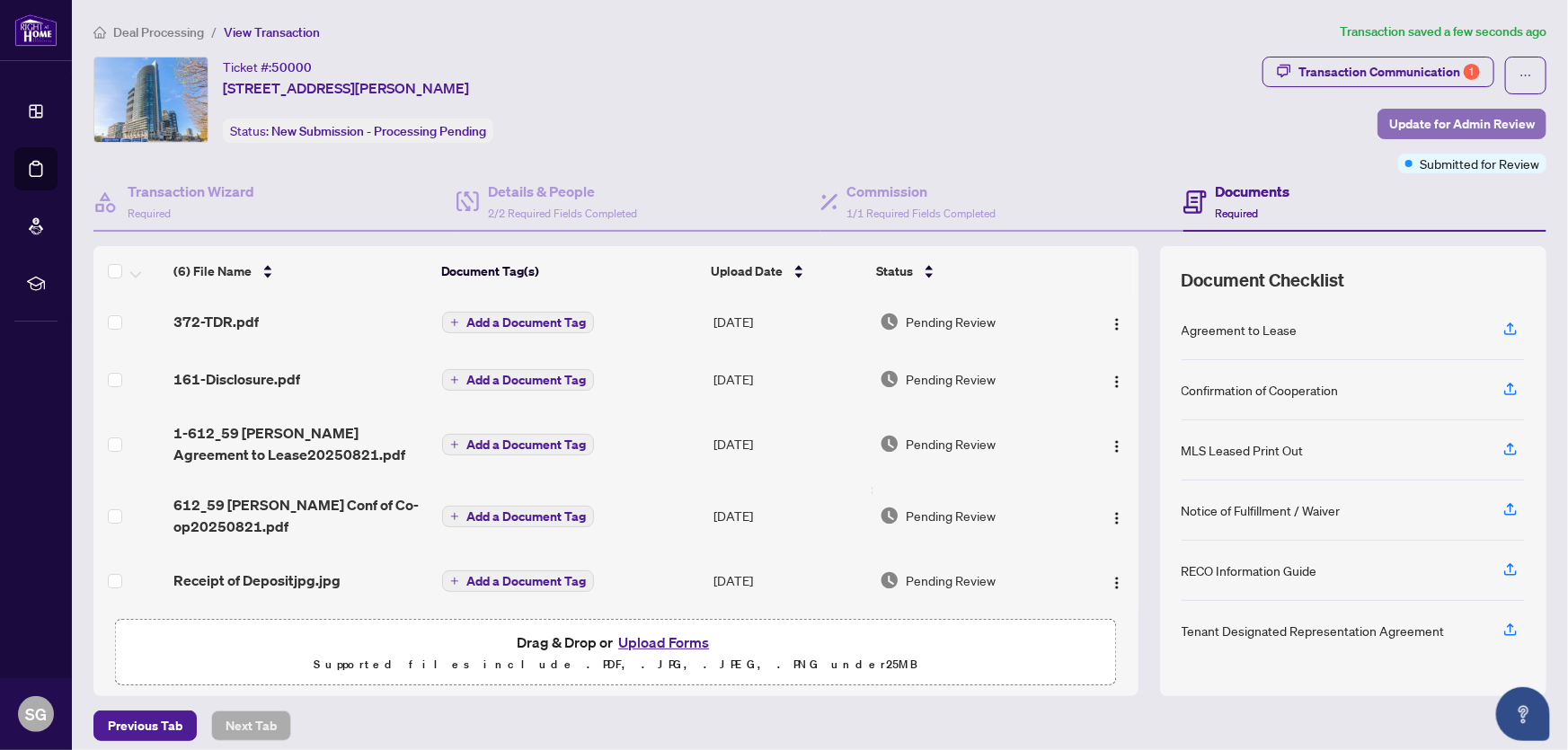
click at [1427, 121] on span "Update for Admin Review" at bounding box center [1461, 124] width 146 height 29
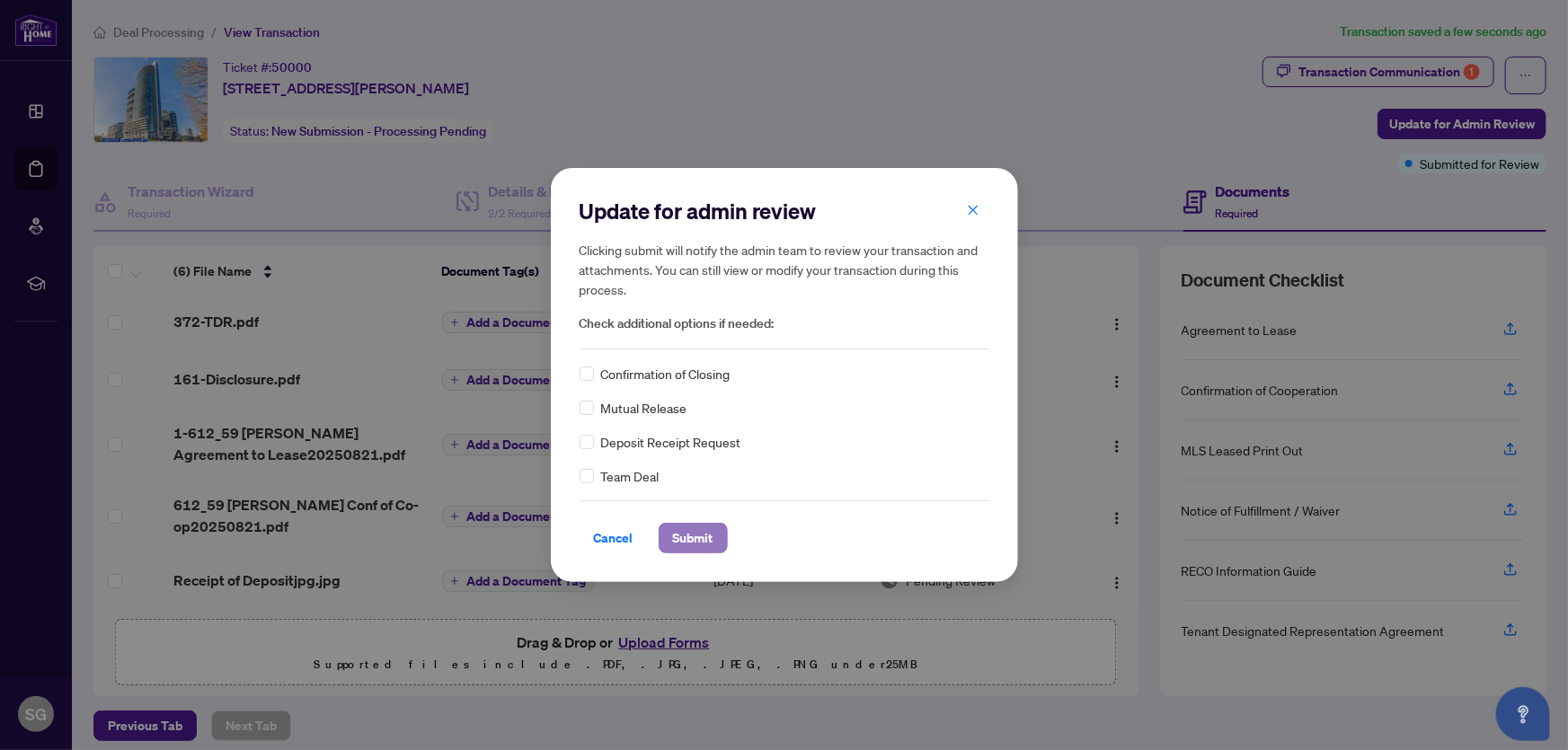
click at [688, 535] on span "Submit" at bounding box center [693, 539] width 40 height 29
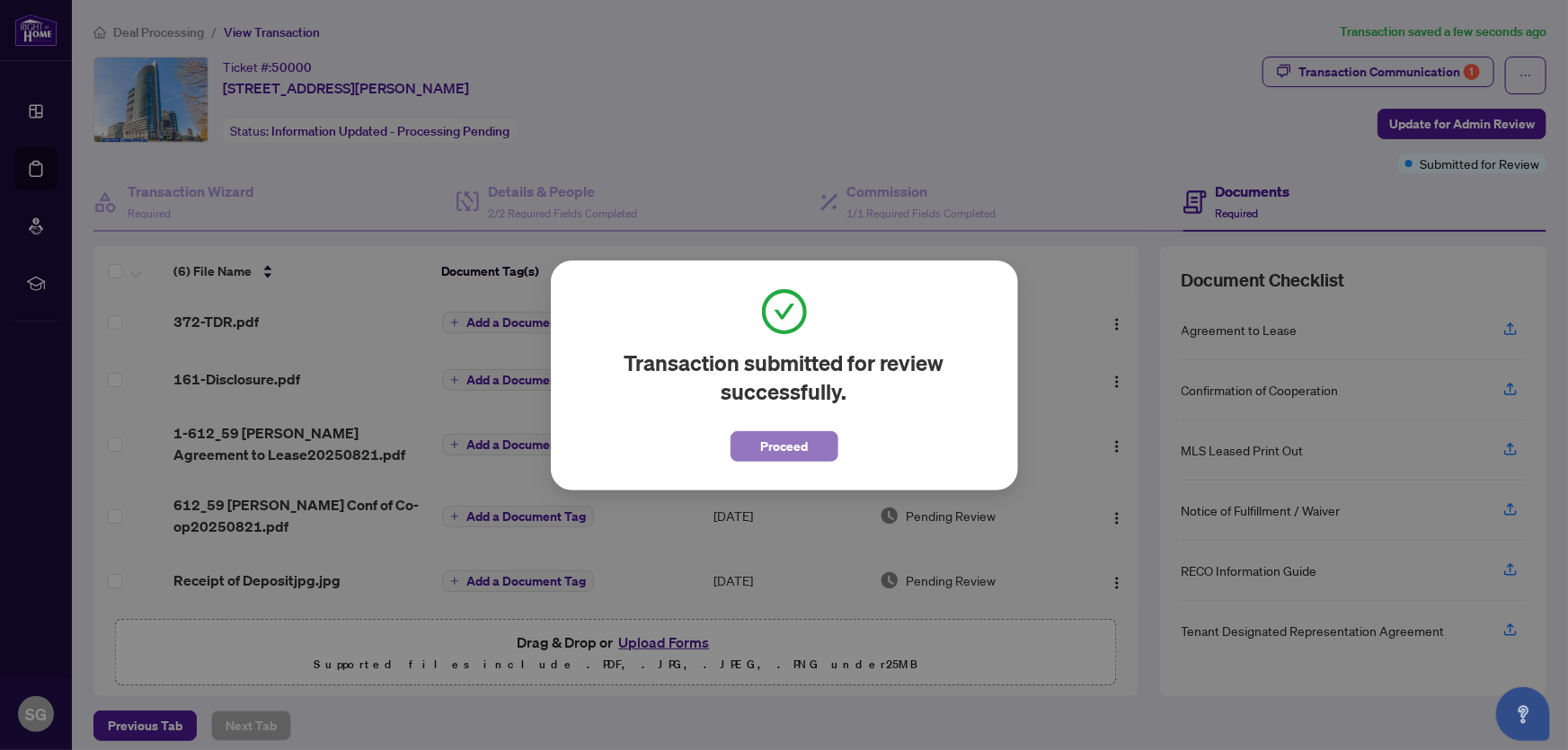
click at [784, 445] on span "Proceed" at bounding box center [784, 446] width 47 height 29
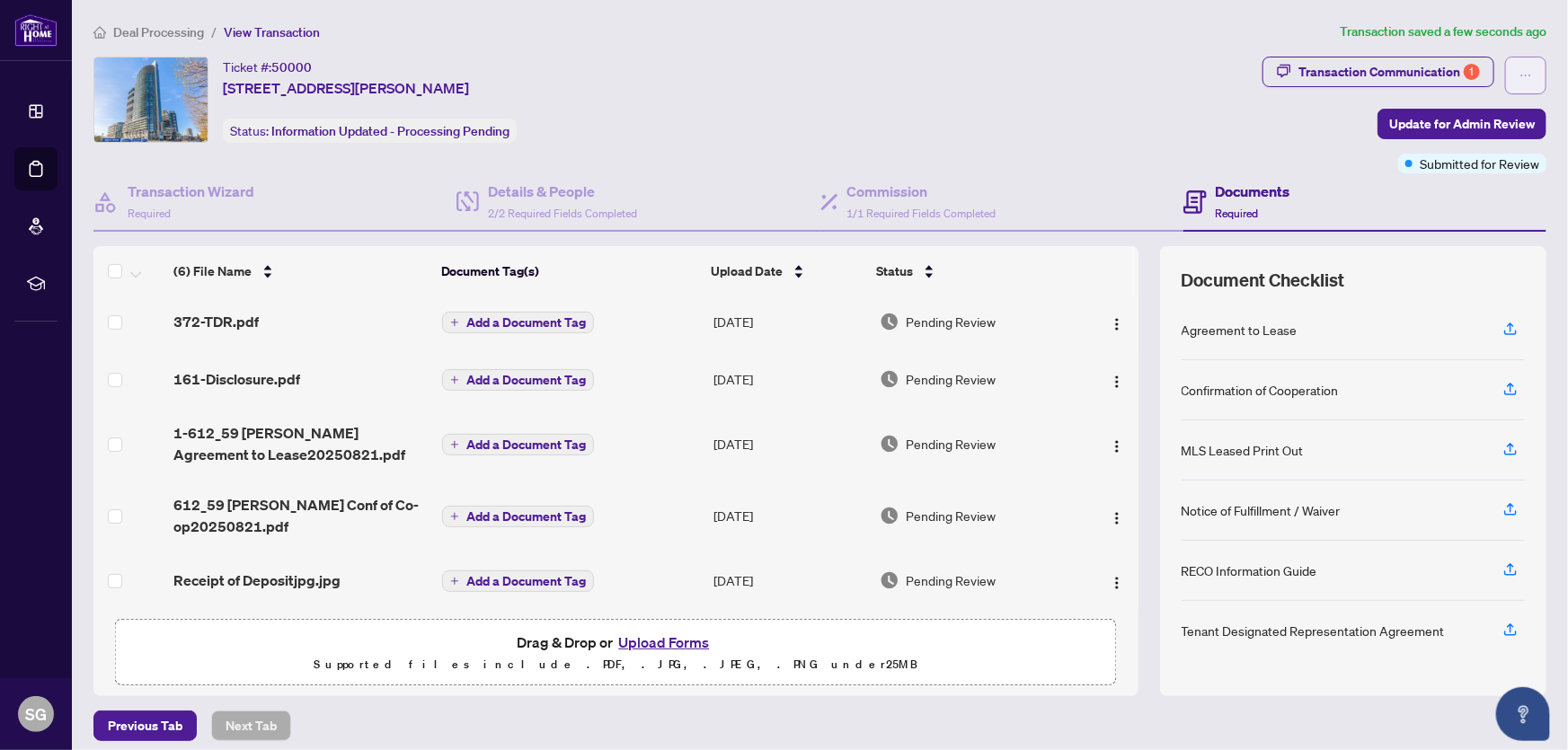
click at [1520, 78] on icon "ellipsis" at bounding box center [1526, 75] width 13 height 13
click at [1031, 89] on div "Ticket #: 50000 [STREET_ADDRESS][PERSON_NAME] Status: Information Updated - Pro…" at bounding box center [675, 100] width 1162 height 87
click at [925, 97] on div "Ticket #: 50000 [STREET_ADDRESS][PERSON_NAME] Status: Information Updated - Pro…" at bounding box center [675, 100] width 1162 height 87
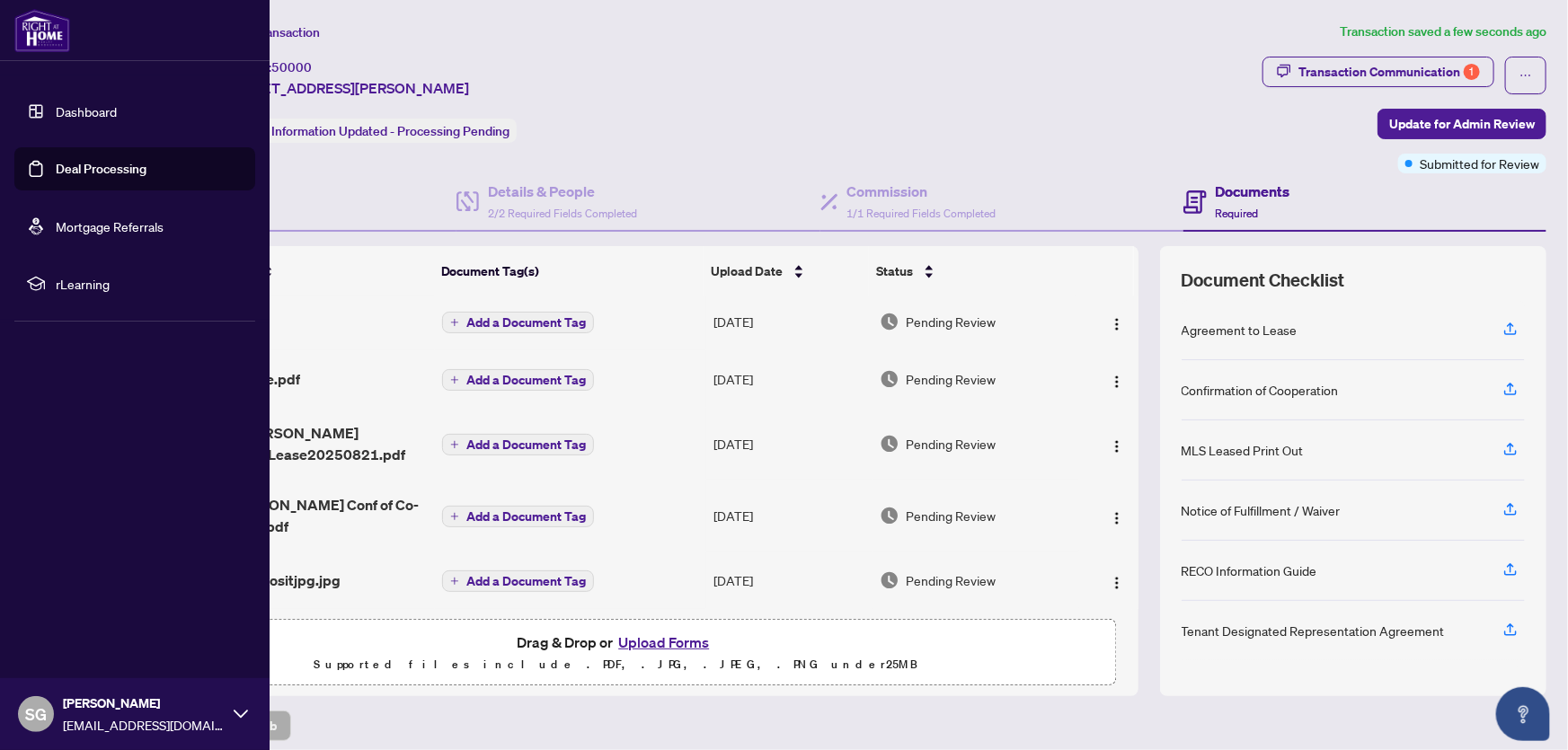
click at [243, 710] on icon at bounding box center [240, 714] width 14 height 14
click at [69, 604] on span "Logout" at bounding box center [72, 607] width 40 height 29
